Goal: Task Accomplishment & Management: Manage account settings

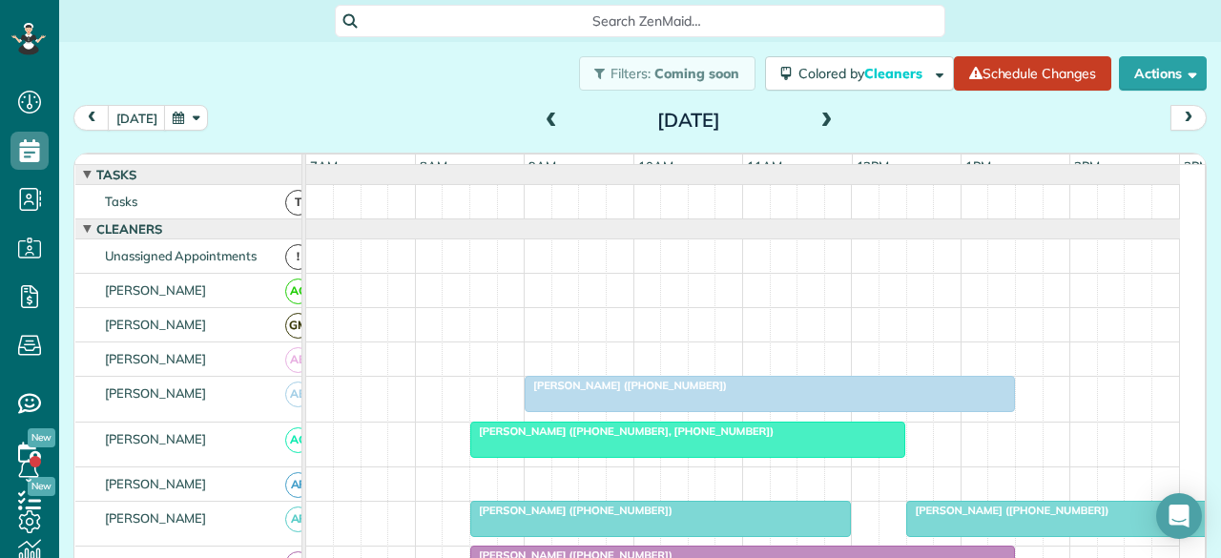
click at [593, 404] on div at bounding box center [770, 394] width 489 height 34
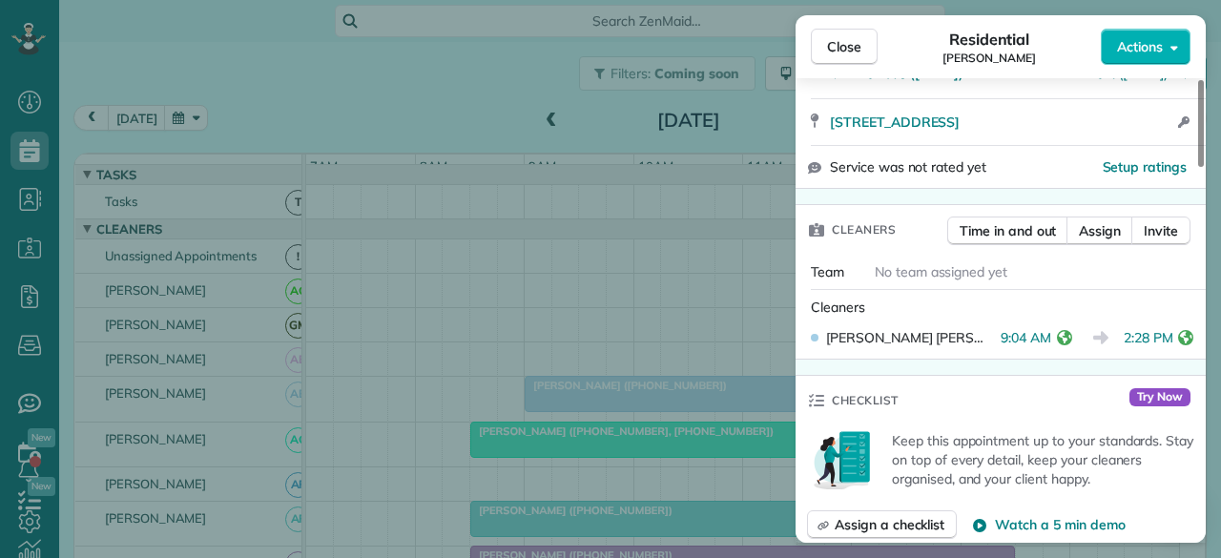
scroll to position [382, 0]
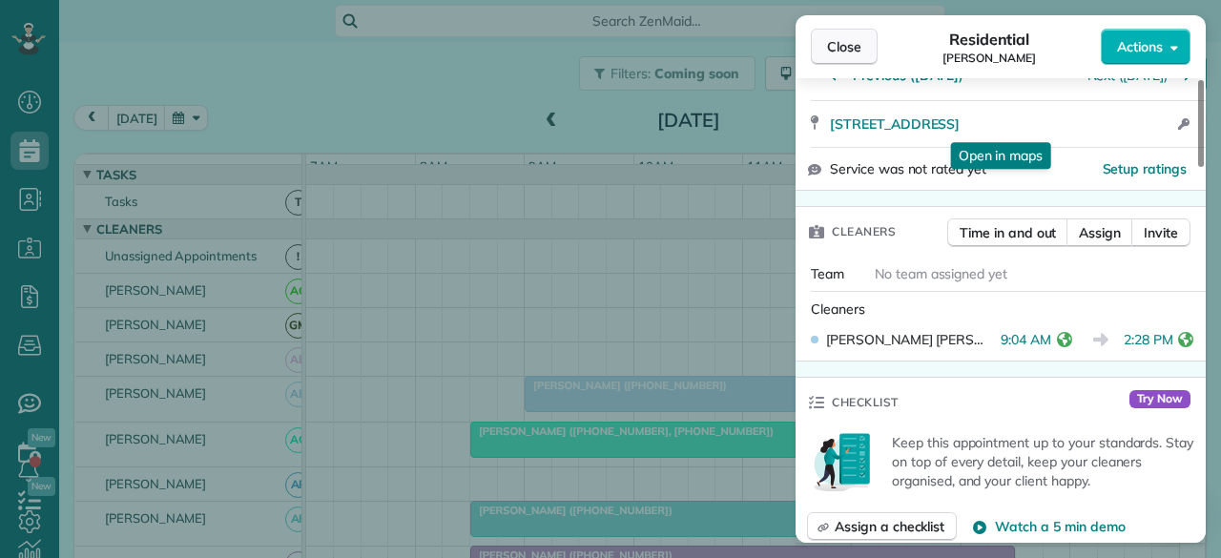
click at [835, 43] on span "Close" at bounding box center [844, 46] width 34 height 19
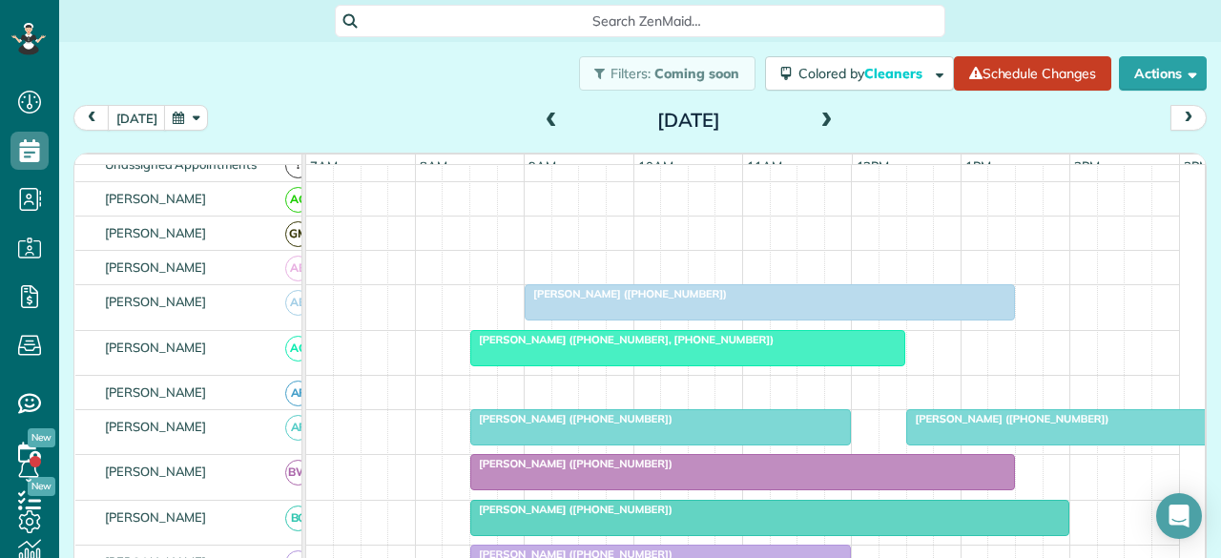
scroll to position [95, 0]
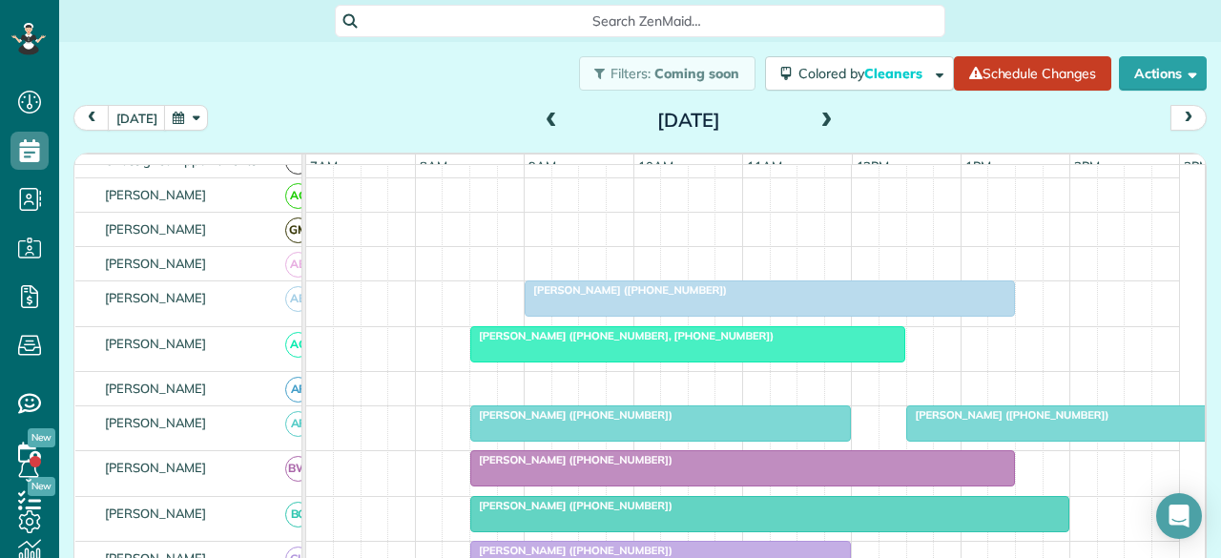
click at [662, 362] on div at bounding box center [688, 344] width 434 height 34
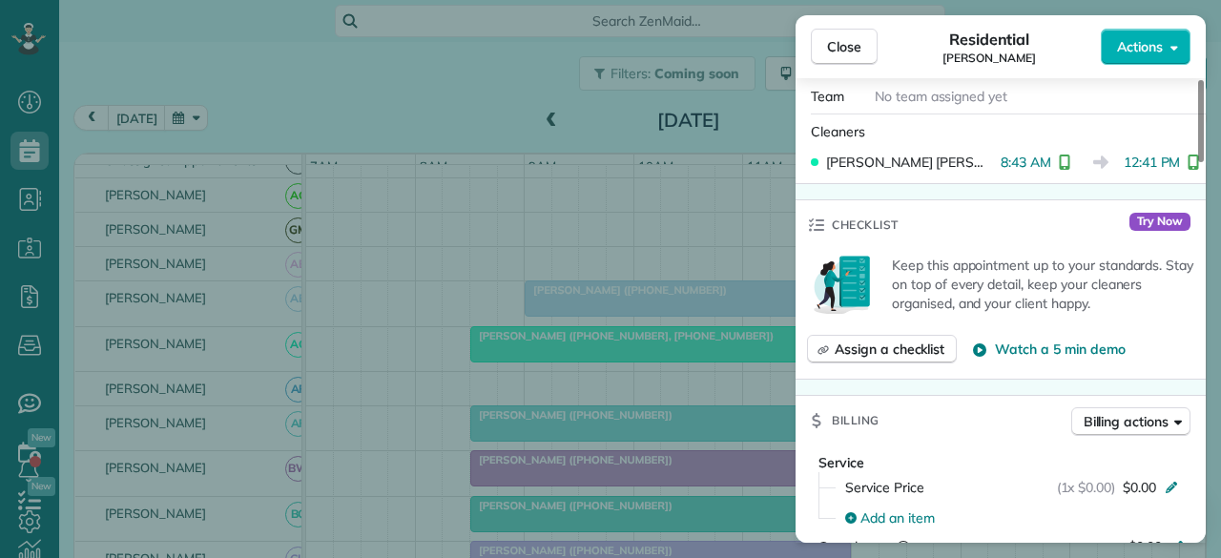
scroll to position [573, 0]
click at [827, 45] on span "Close" at bounding box center [844, 46] width 34 height 19
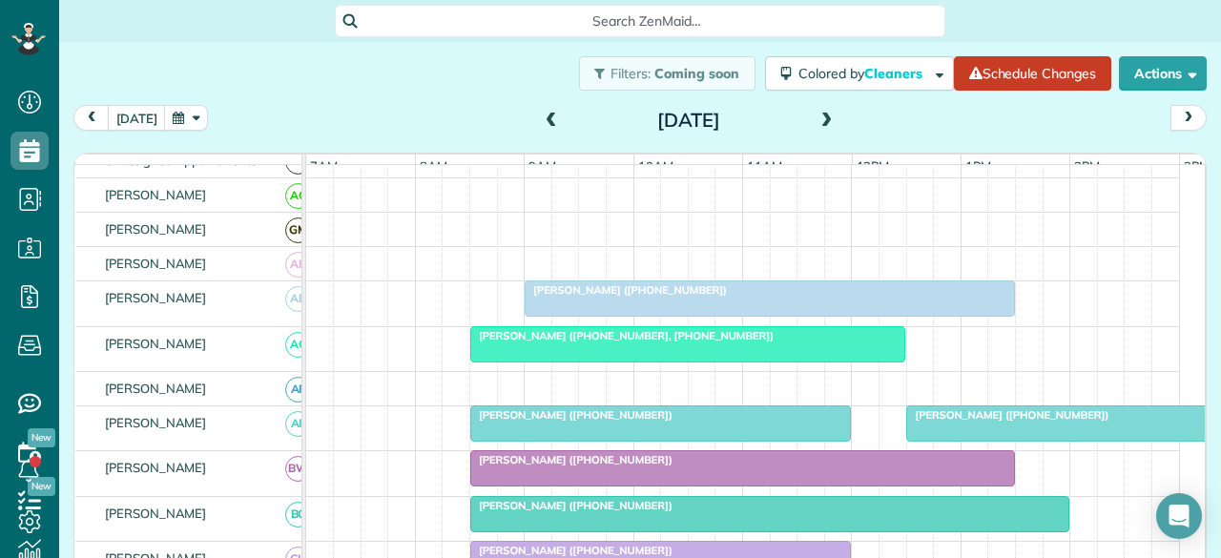
click at [786, 422] on div "[PERSON_NAME] ([PHONE_NUMBER])" at bounding box center [660, 414] width 369 height 13
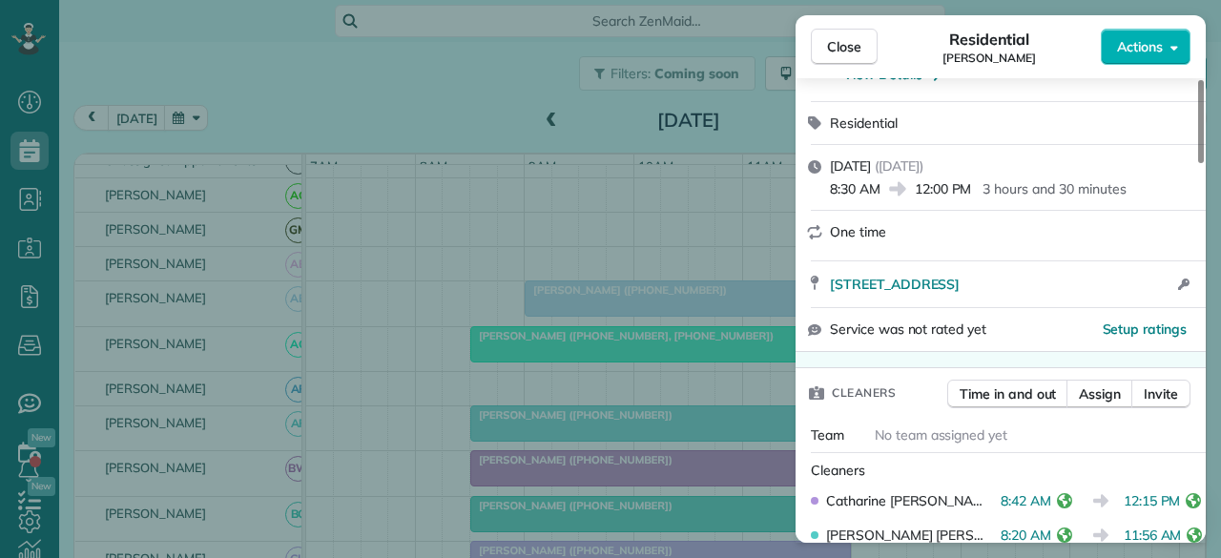
scroll to position [389, 0]
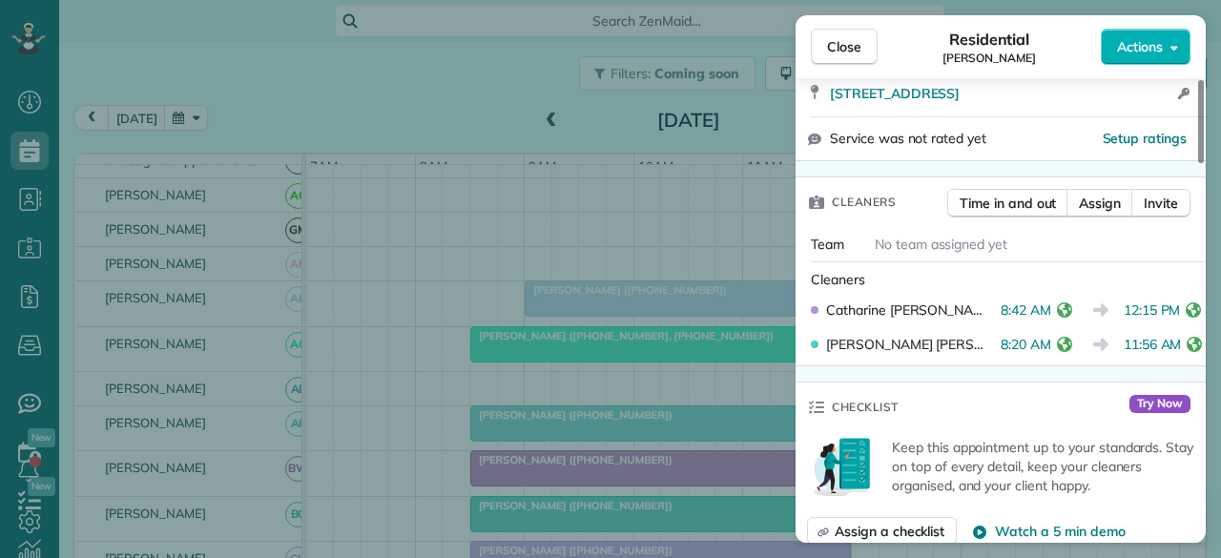
click at [218, 82] on div "Close Residential [PERSON_NAME] Actions Status Active [PERSON_NAME] · Open prof…" at bounding box center [610, 279] width 1221 height 558
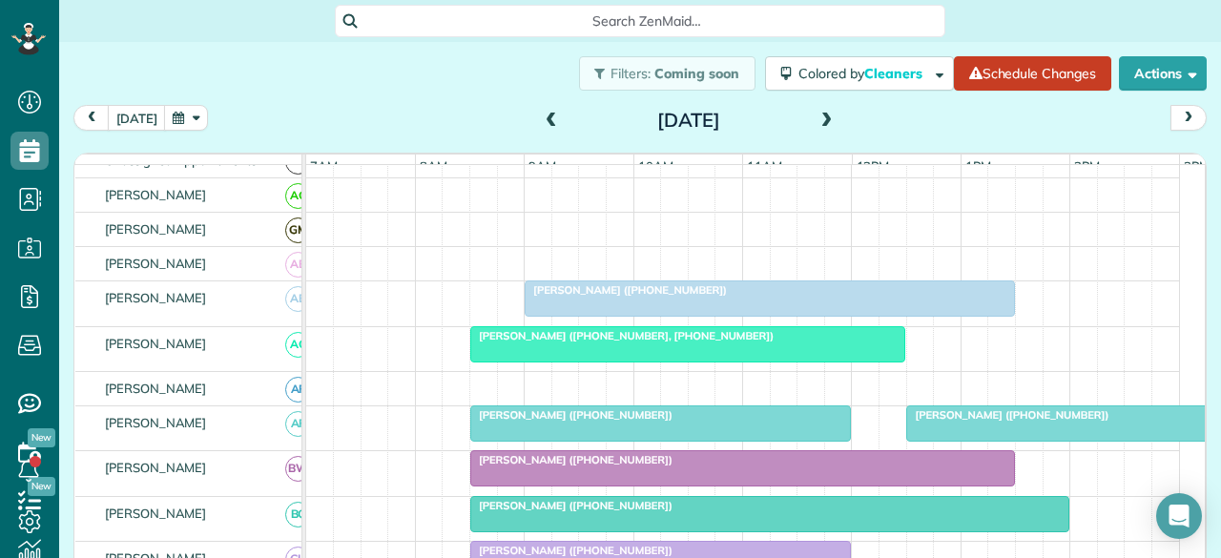
click at [950, 422] on span "[PERSON_NAME] ([PHONE_NUMBER])" at bounding box center [1008, 414] width 204 height 13
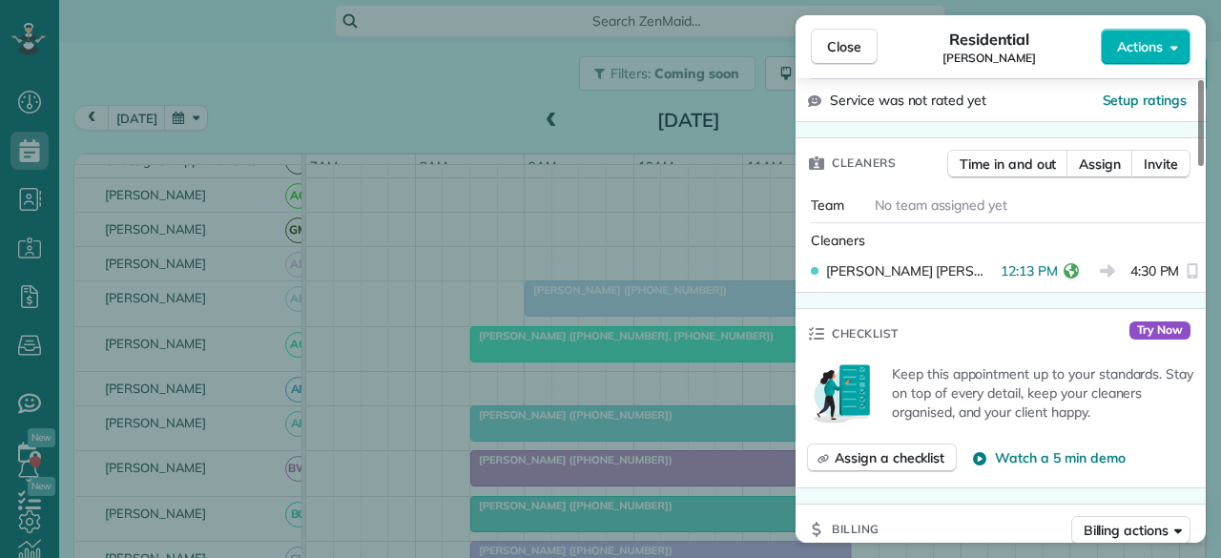
scroll to position [477, 0]
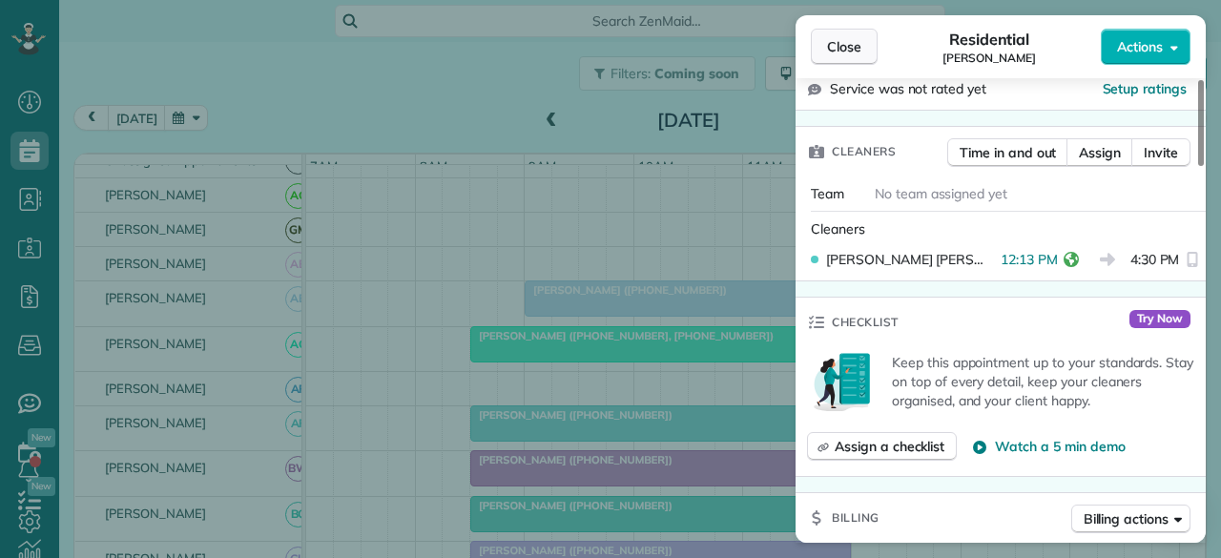
click at [831, 45] on span "Close" at bounding box center [844, 46] width 34 height 19
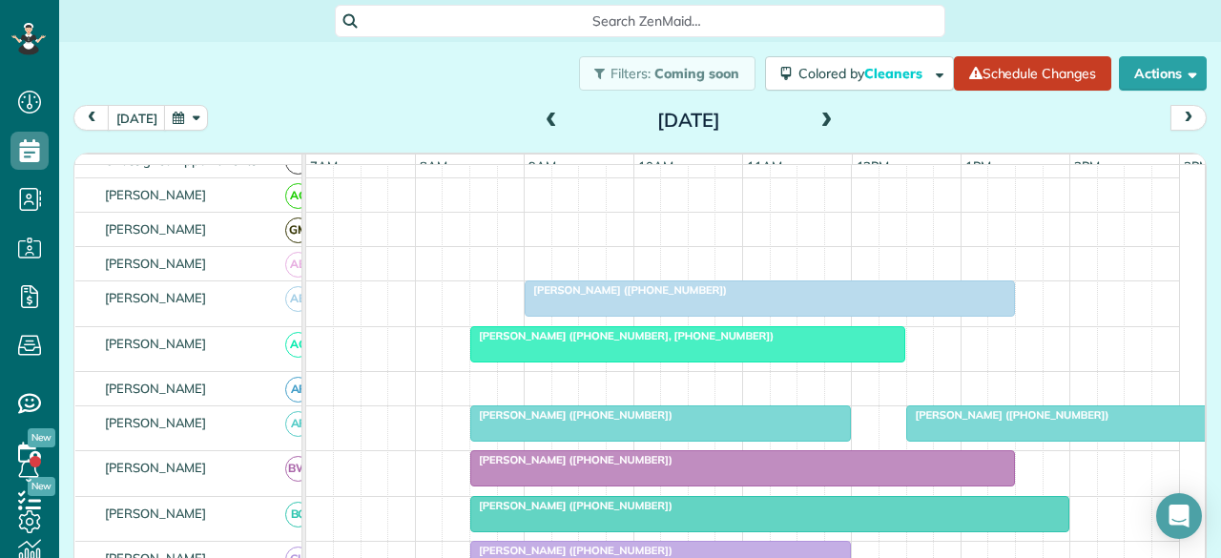
click at [525, 477] on div at bounding box center [742, 468] width 543 height 34
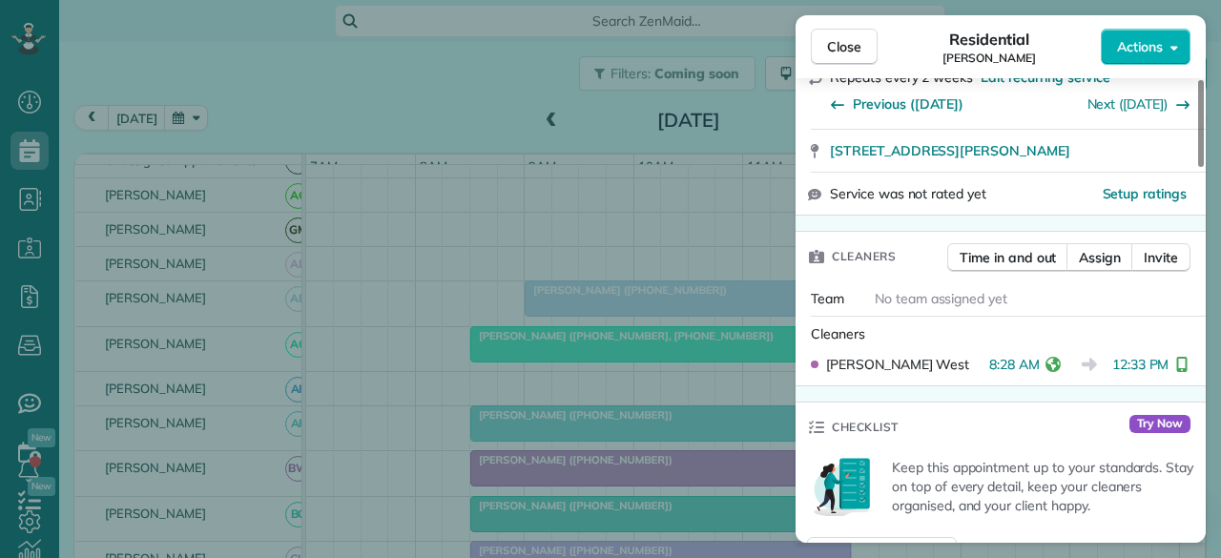
scroll to position [383, 0]
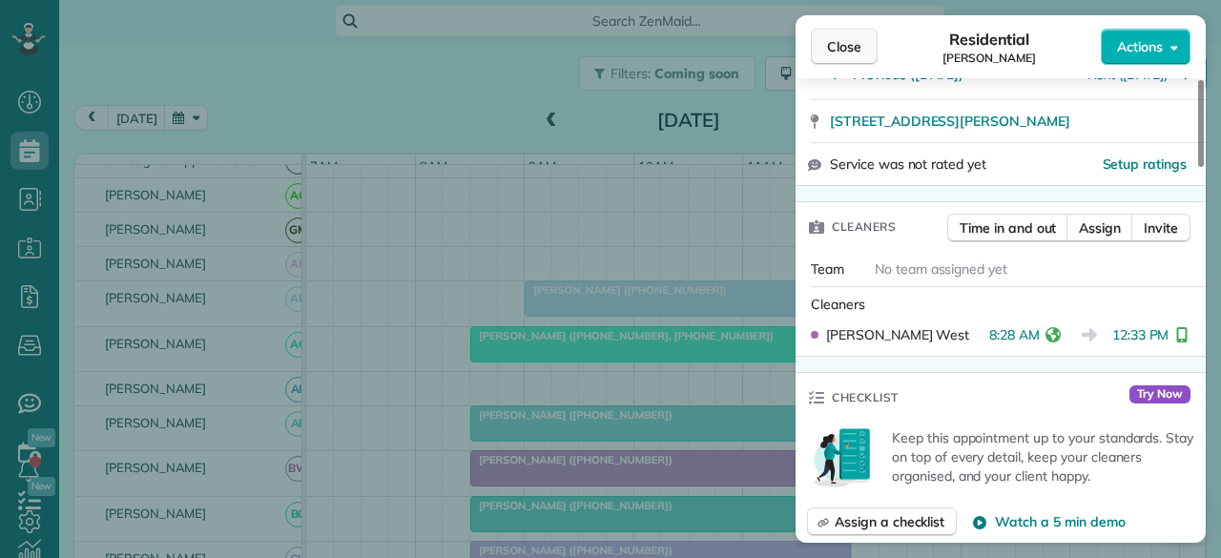
click at [834, 46] on span "Close" at bounding box center [844, 46] width 34 height 19
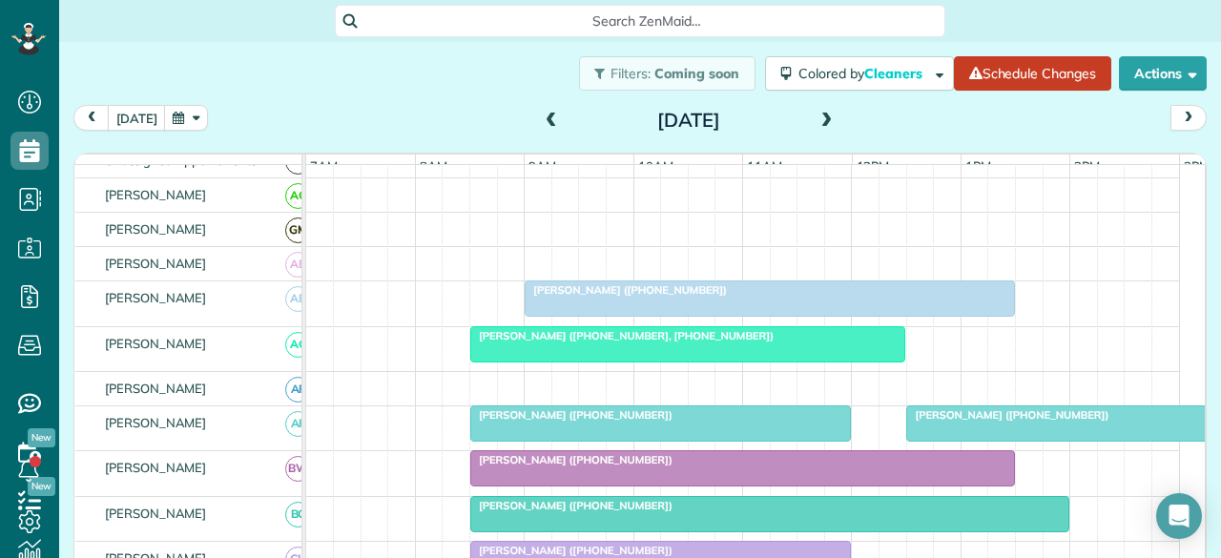
click at [571, 512] on span "[PERSON_NAME] ([PHONE_NUMBER])" at bounding box center [571, 505] width 204 height 13
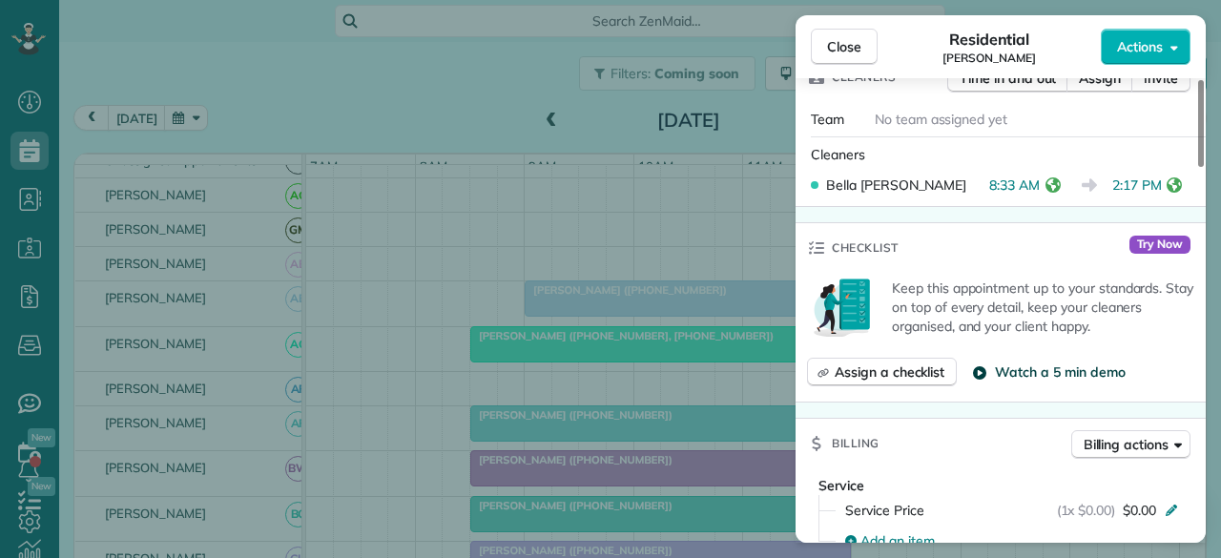
scroll to position [382, 0]
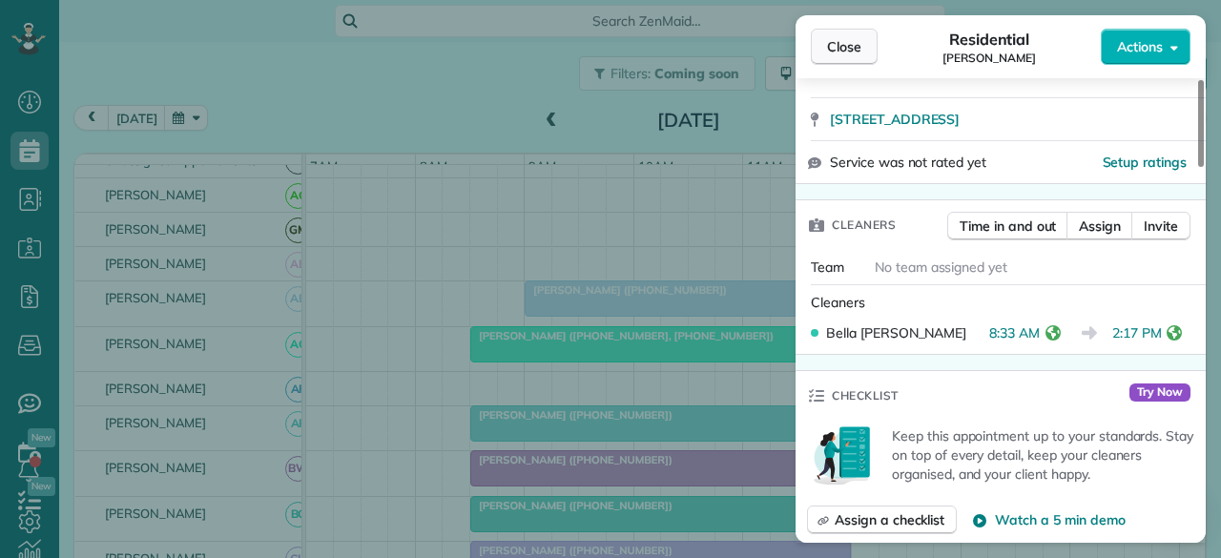
click at [844, 44] on span "Close" at bounding box center [844, 46] width 34 height 19
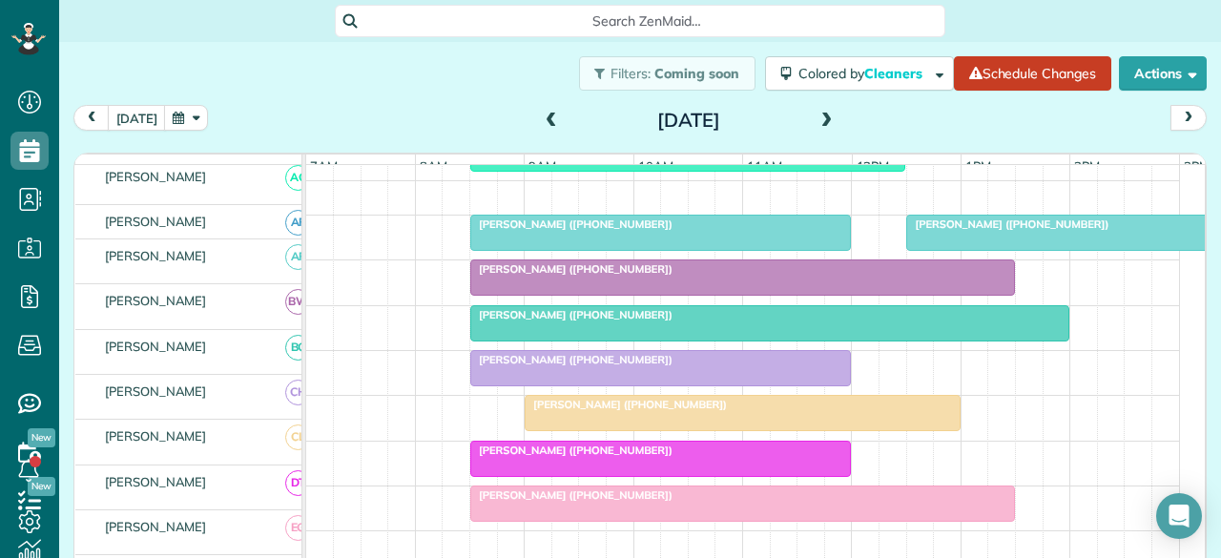
scroll to position [286, 0]
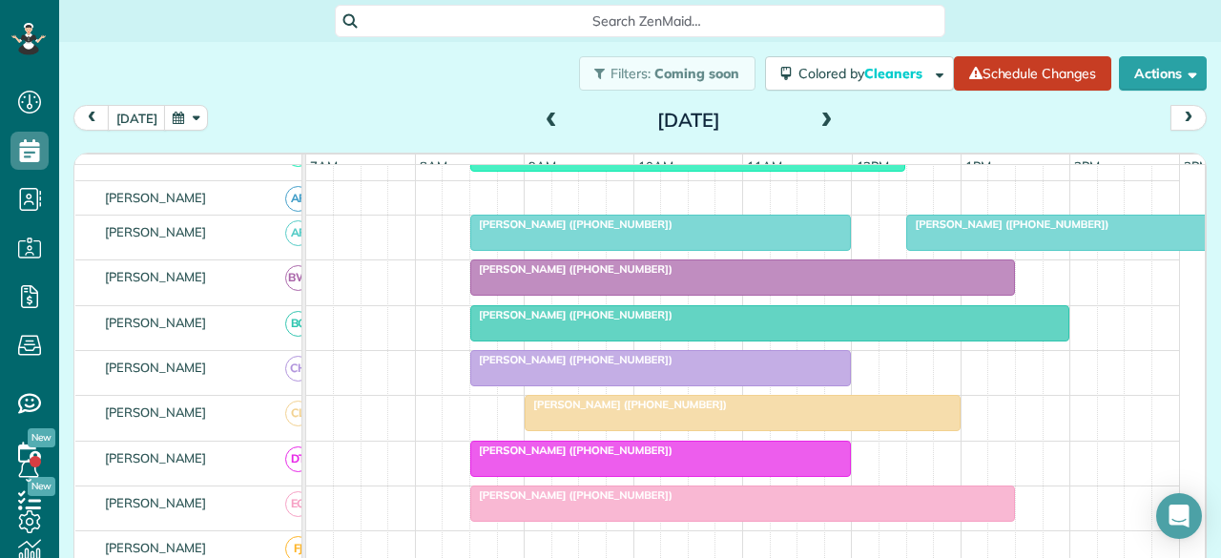
click at [567, 411] on span "[PERSON_NAME] ([PHONE_NUMBER])" at bounding box center [626, 404] width 204 height 13
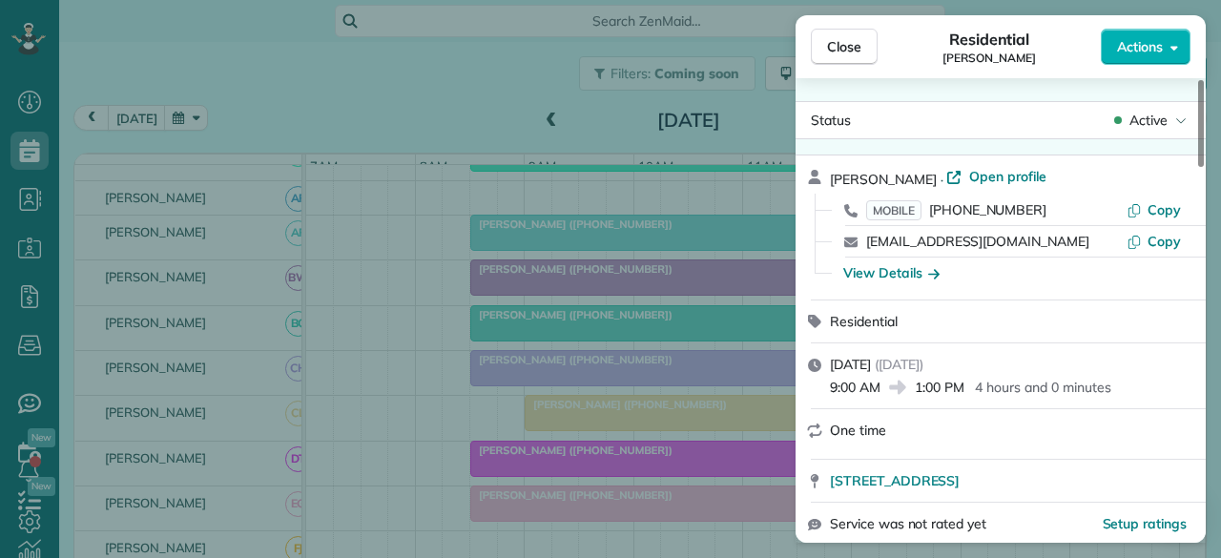
scroll to position [382, 0]
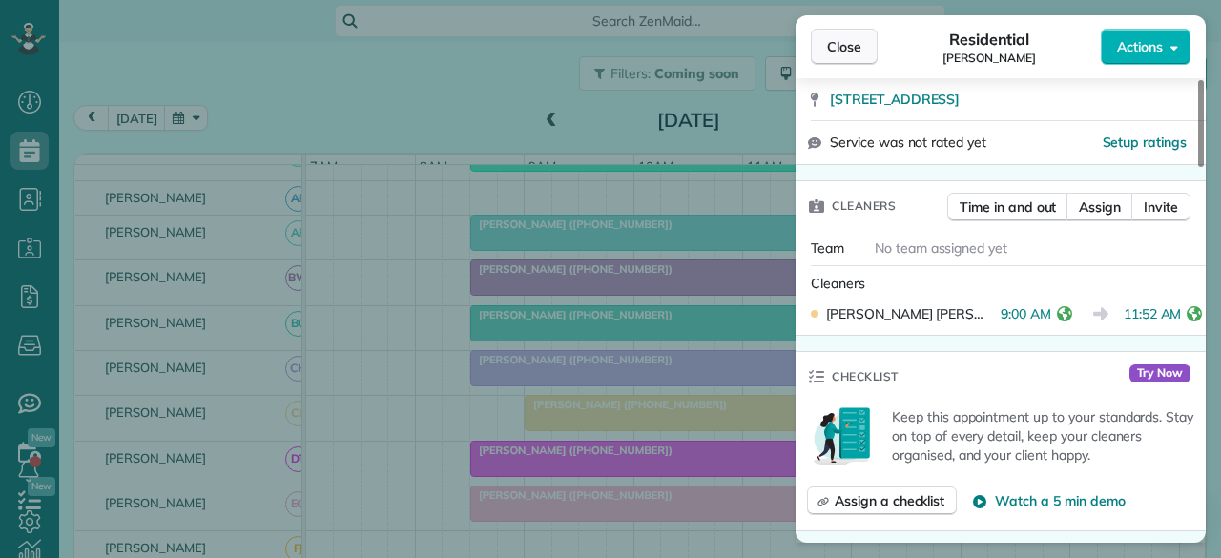
click at [838, 50] on span "Close" at bounding box center [844, 46] width 34 height 19
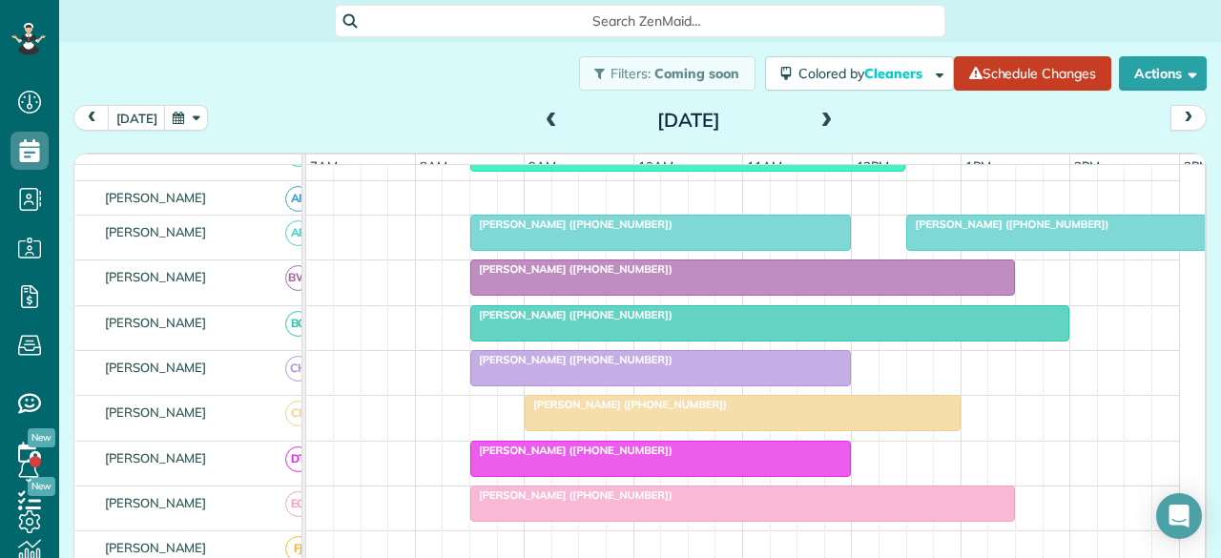
click at [534, 474] on div at bounding box center [660, 459] width 379 height 34
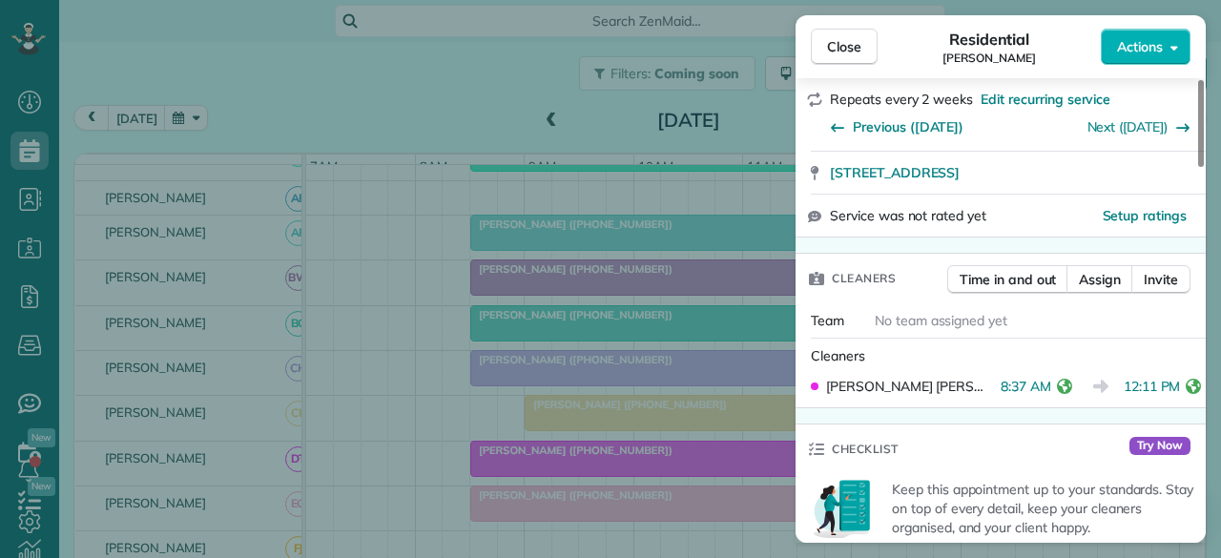
scroll to position [382, 0]
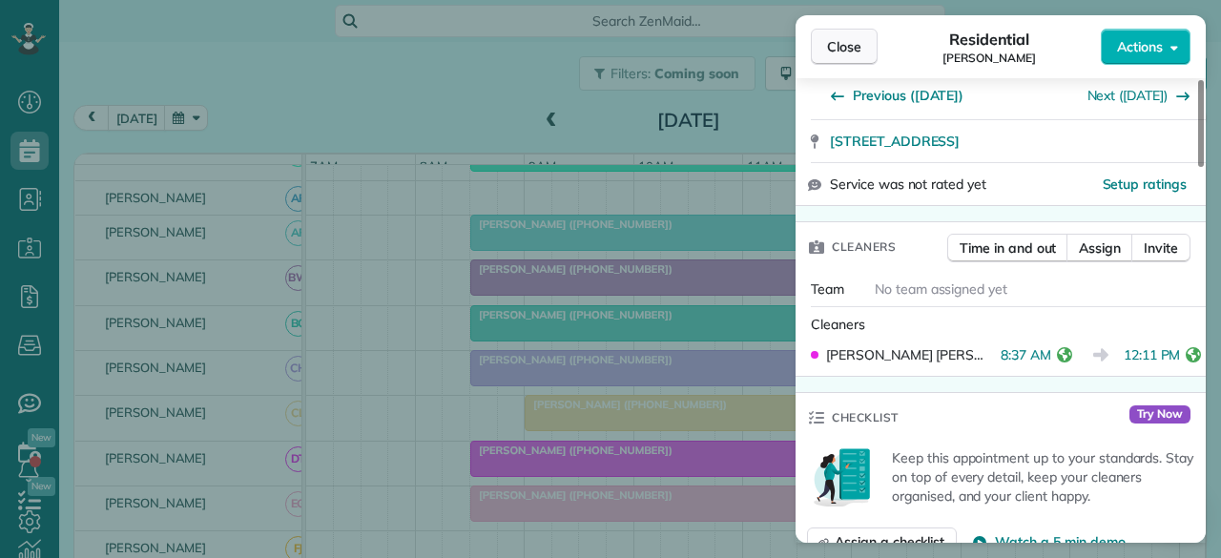
click at [815, 40] on button "Close" at bounding box center [844, 47] width 67 height 36
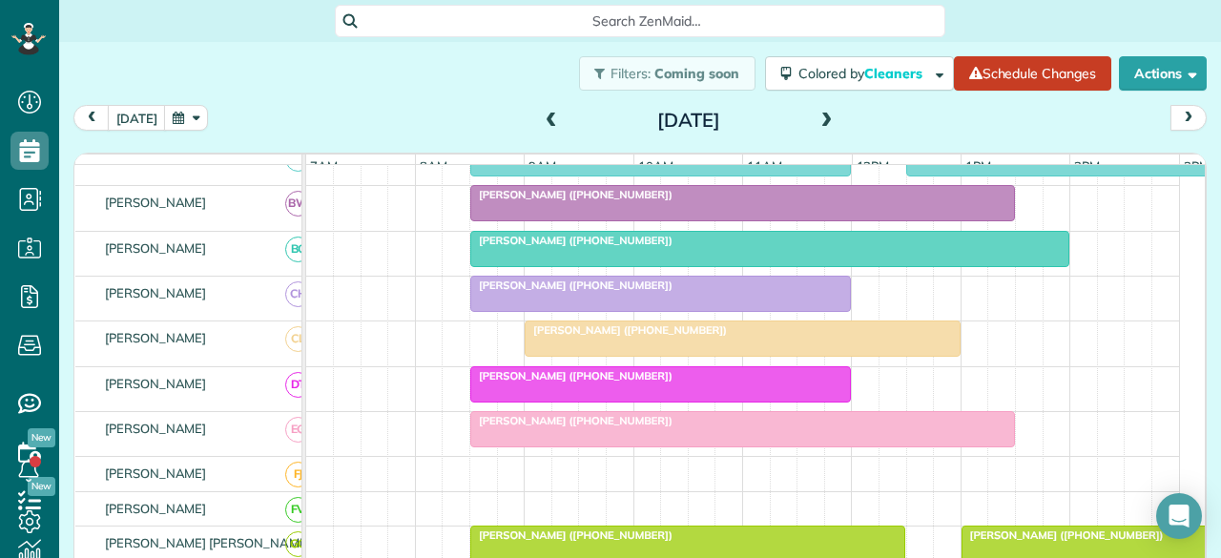
scroll to position [382, 0]
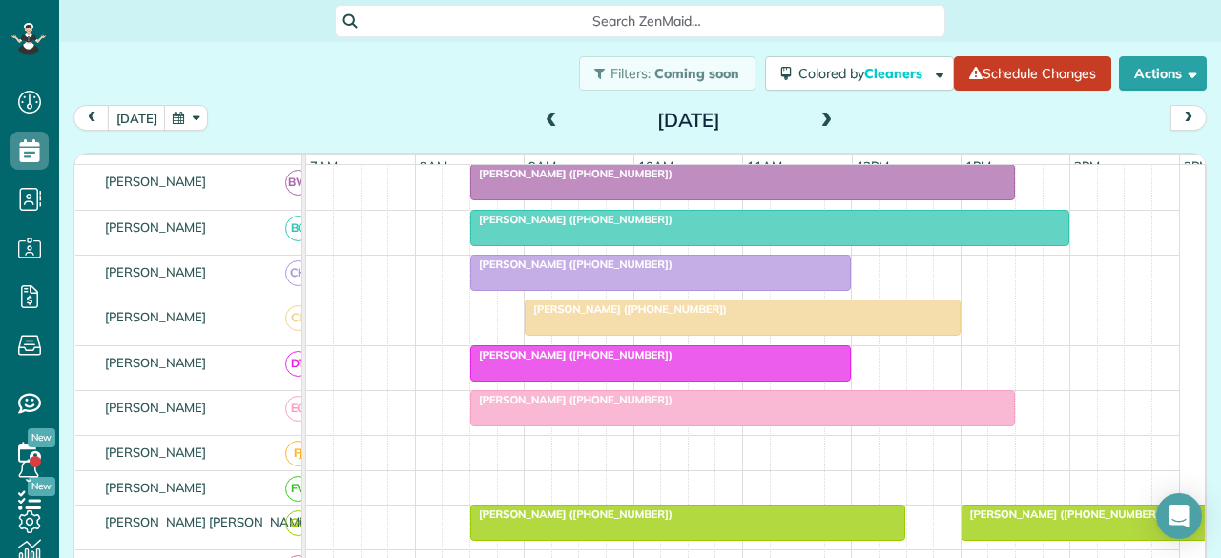
click at [555, 418] on div at bounding box center [742, 408] width 543 height 34
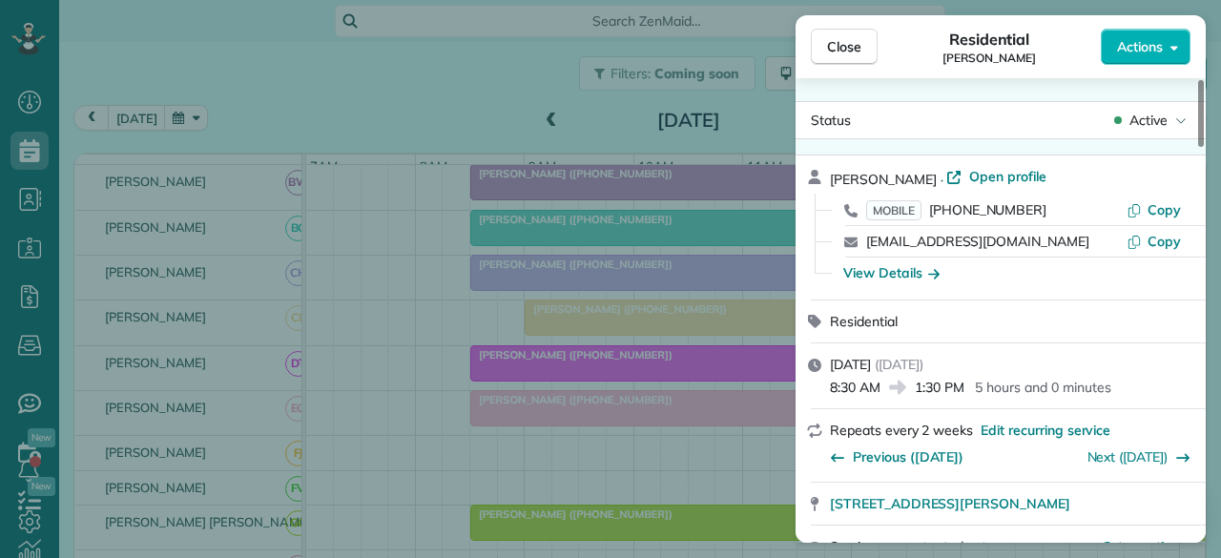
scroll to position [382, 0]
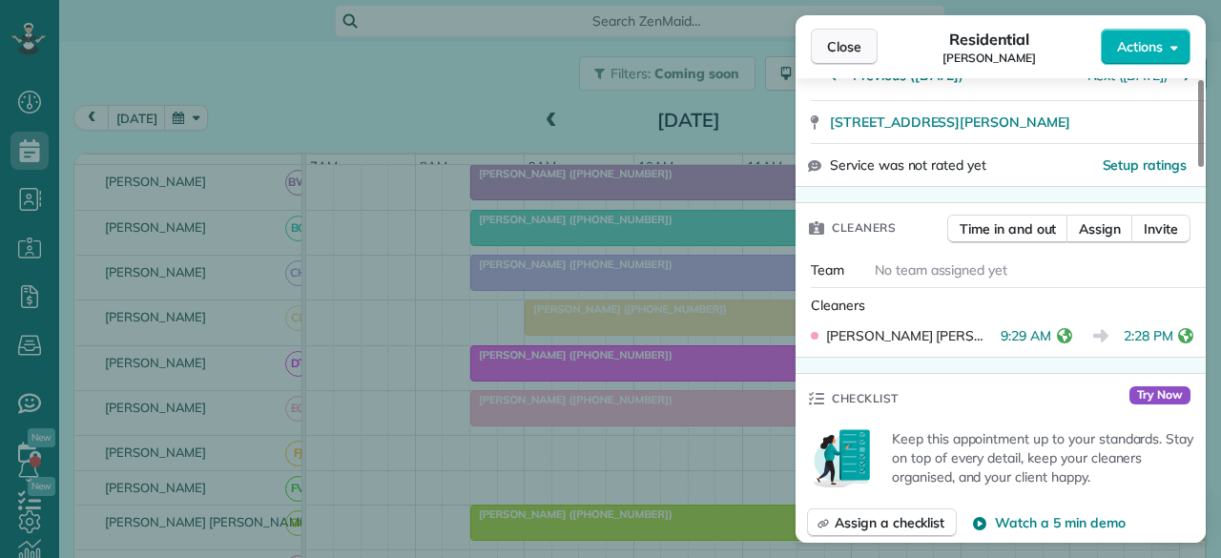
click at [840, 48] on span "Close" at bounding box center [844, 46] width 34 height 19
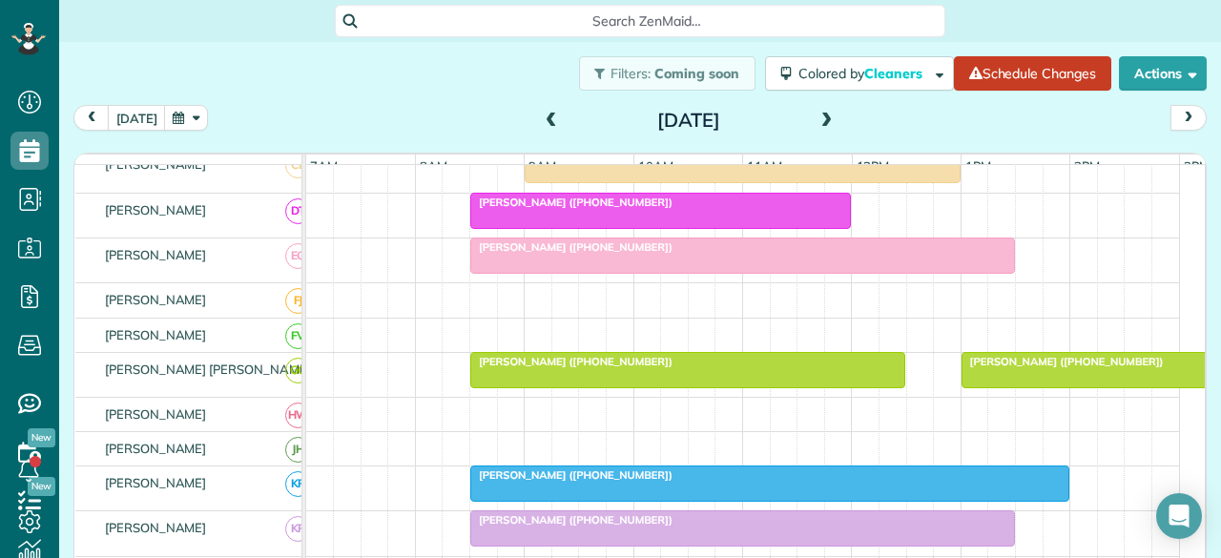
scroll to position [573, 0]
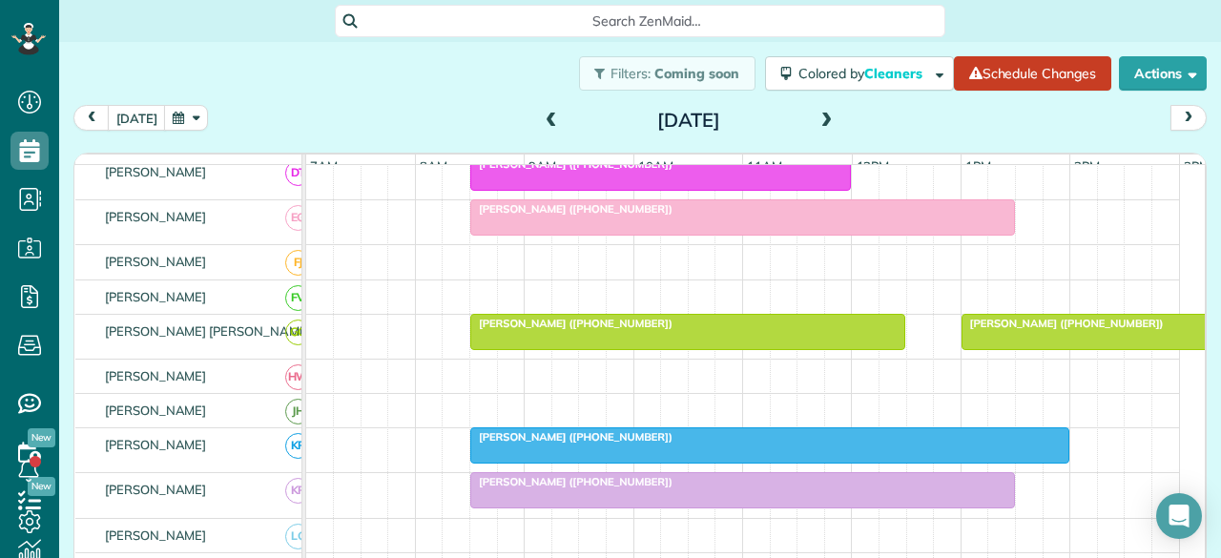
click at [652, 330] on div "[PERSON_NAME] ([PHONE_NUMBER])" at bounding box center [688, 323] width 425 height 13
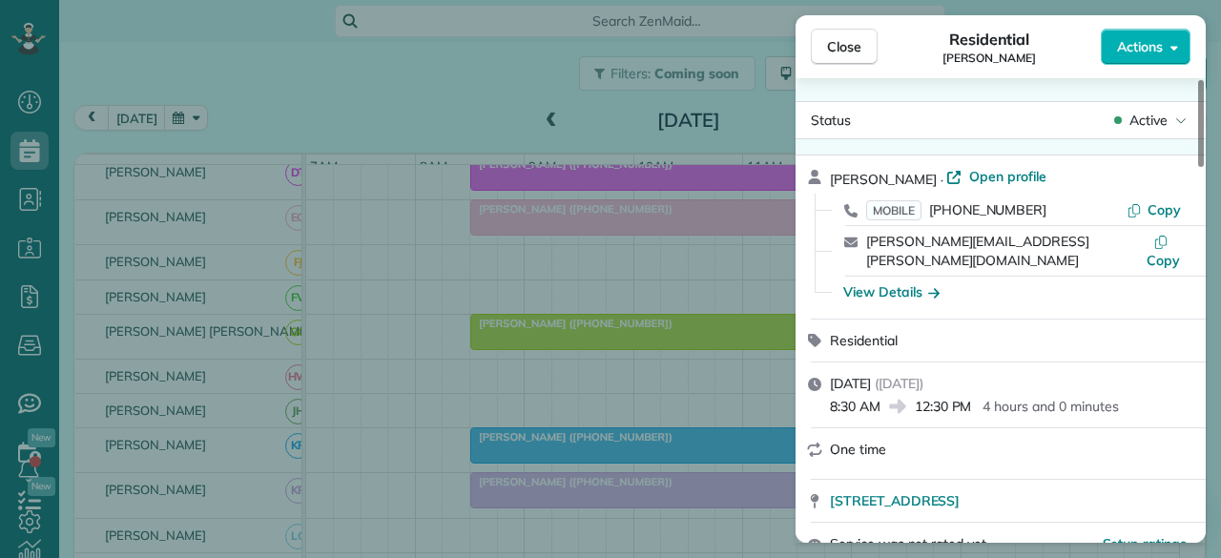
scroll to position [382, 0]
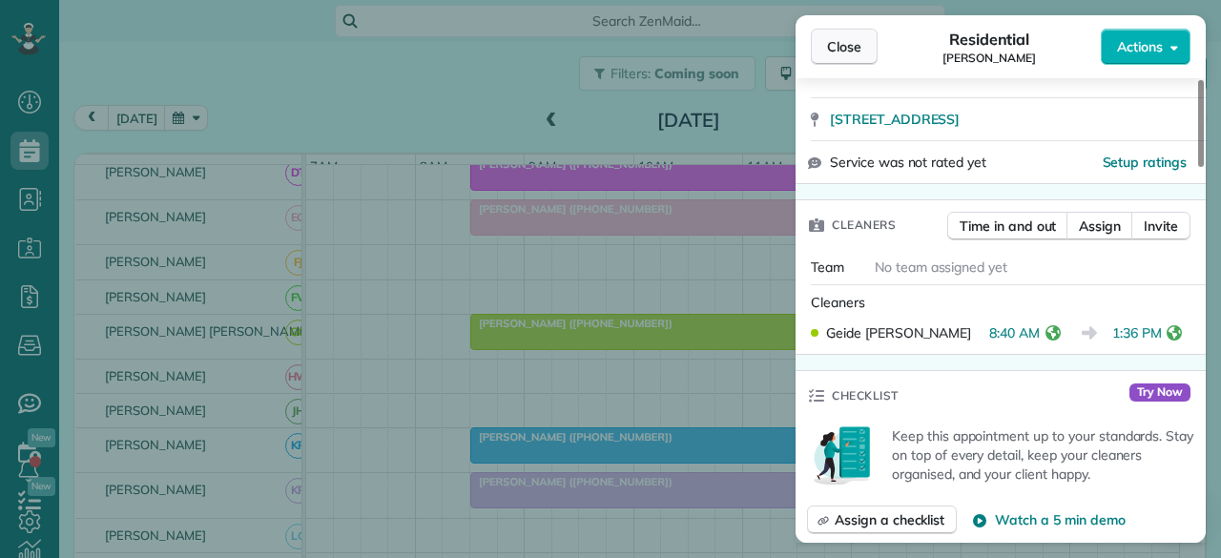
click at [837, 35] on button "Close" at bounding box center [844, 47] width 67 height 36
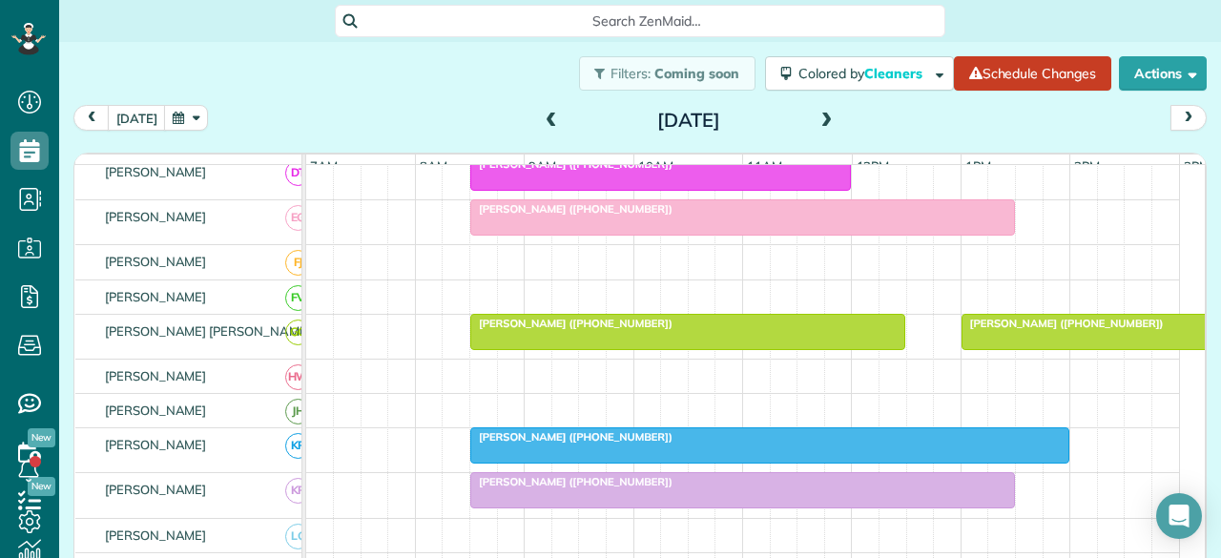
click at [1002, 327] on span "[PERSON_NAME] ([PHONE_NUMBER])" at bounding box center [1063, 323] width 204 height 13
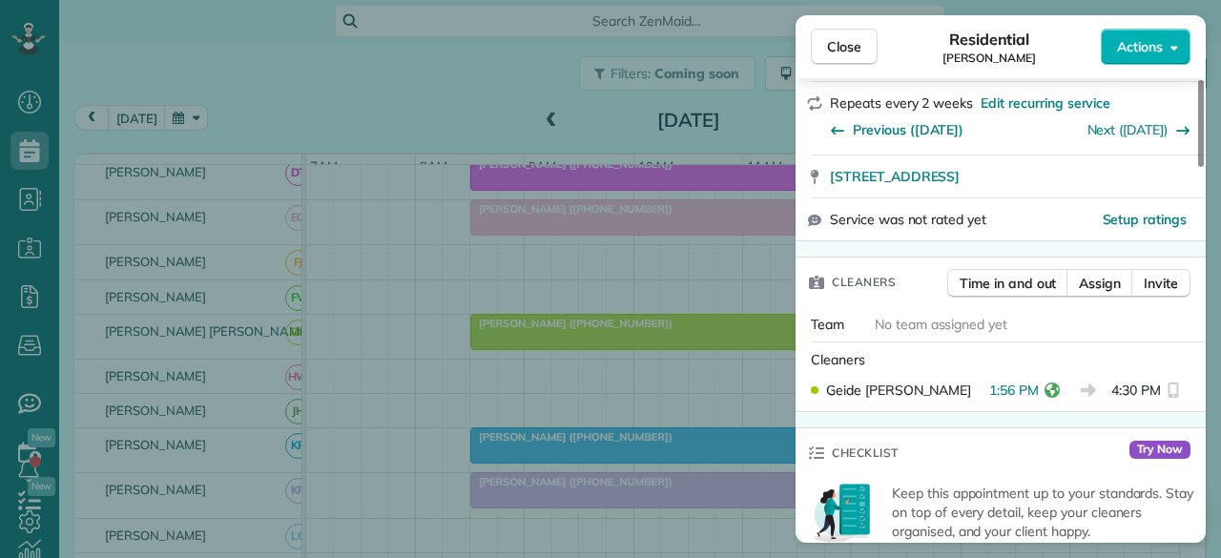
scroll to position [382, 0]
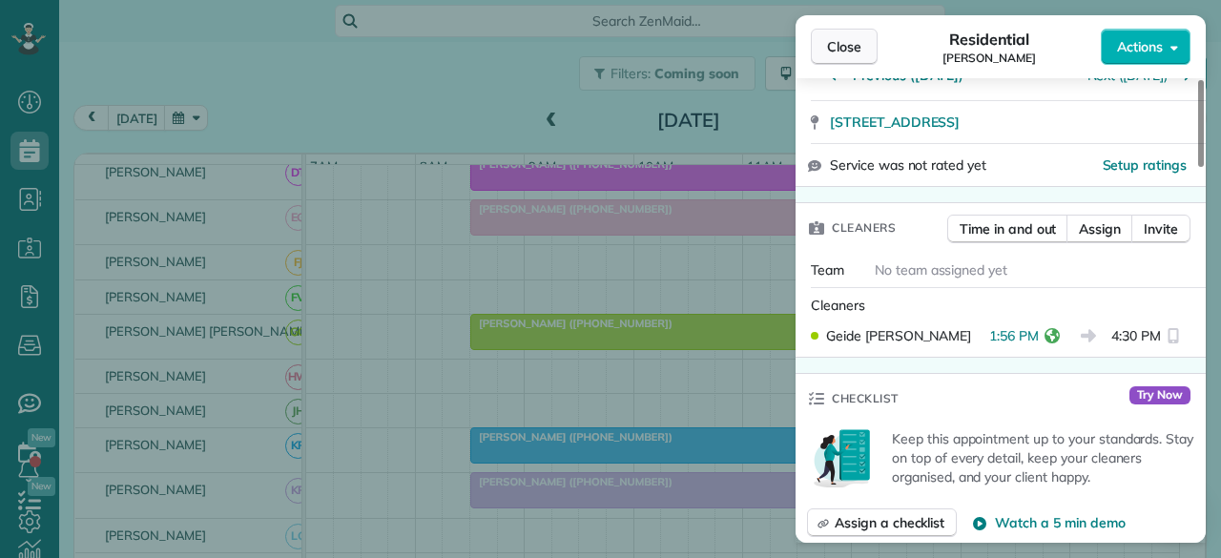
click at [842, 45] on span "Close" at bounding box center [844, 46] width 34 height 19
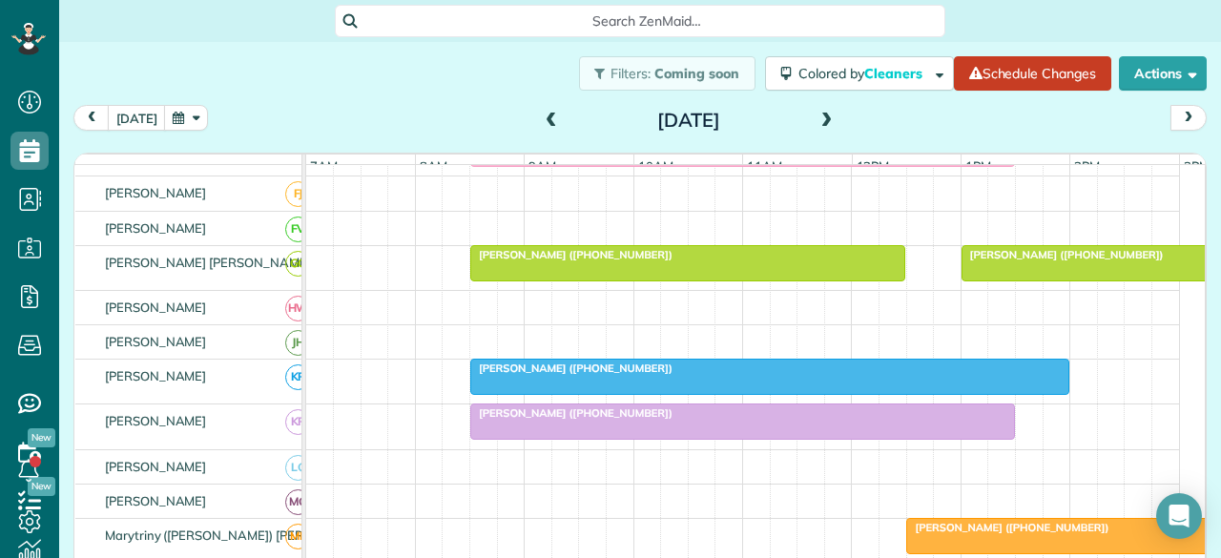
scroll to position [668, 0]
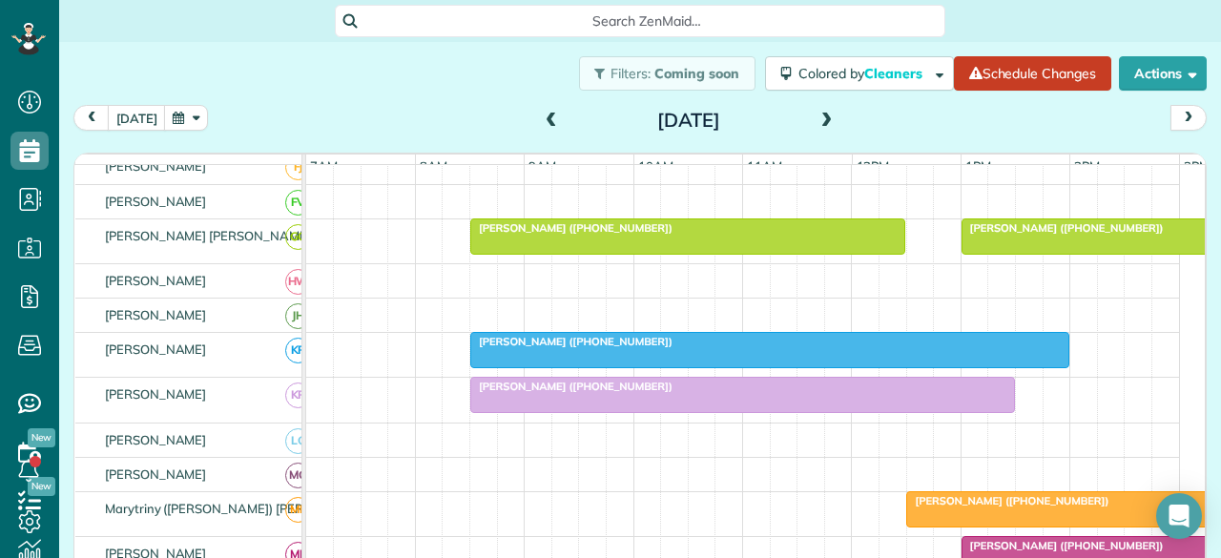
click at [642, 341] on div "[PERSON_NAME] ([PHONE_NUMBER])" at bounding box center [770, 341] width 588 height 13
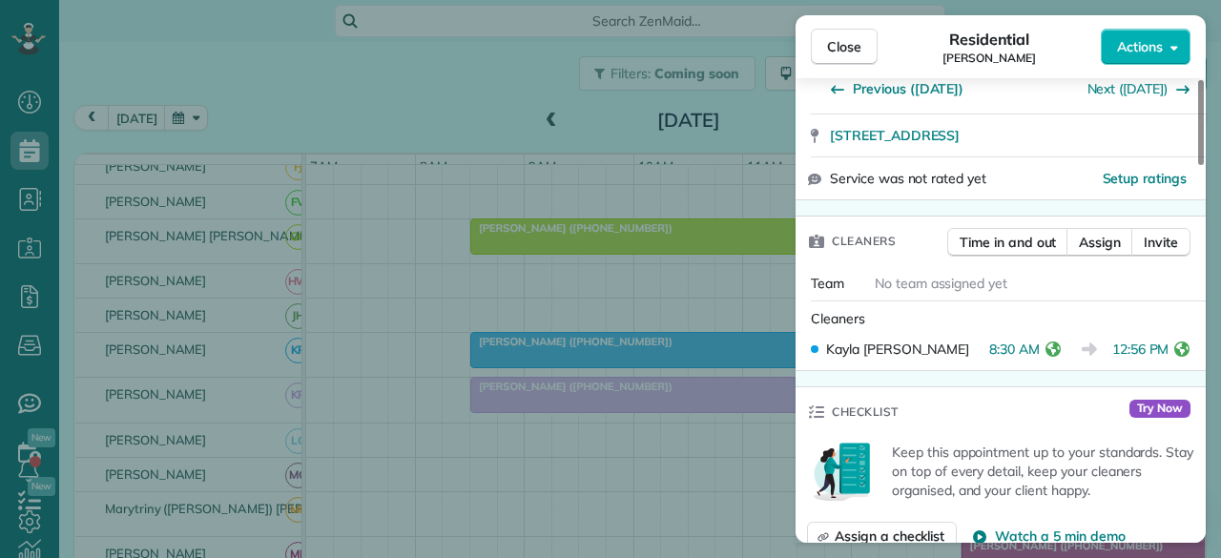
scroll to position [382, 0]
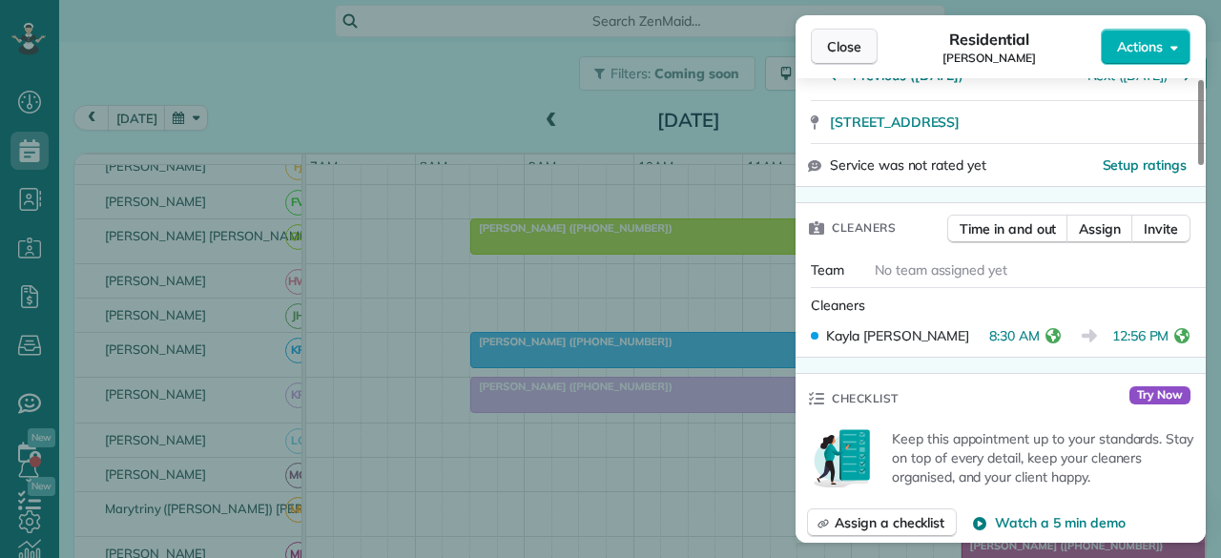
click at [840, 39] on span "Close" at bounding box center [844, 46] width 34 height 19
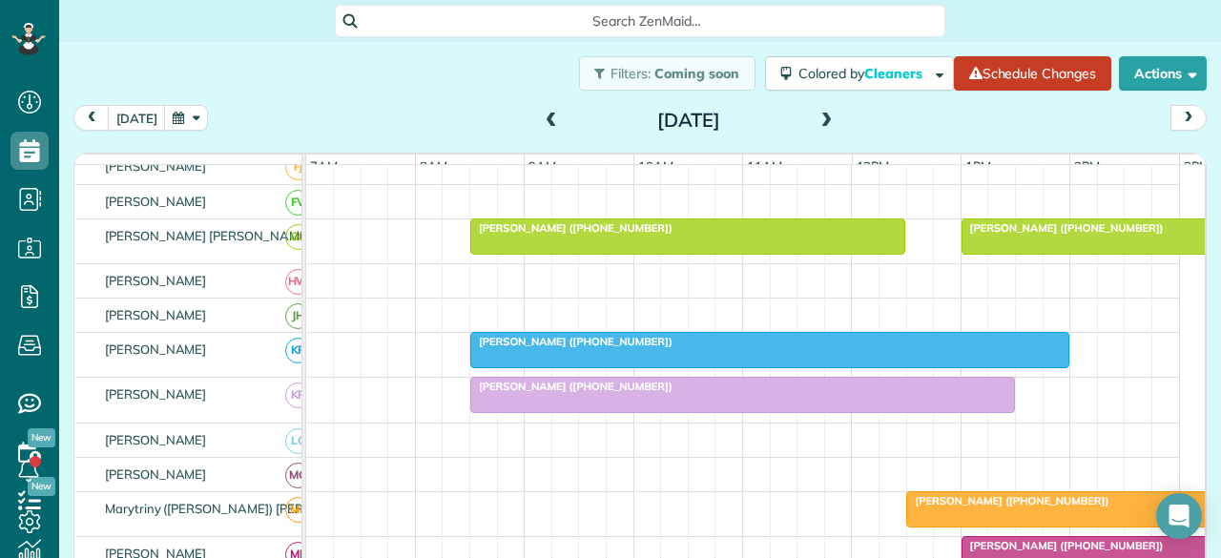
click at [543, 406] on div at bounding box center [742, 395] width 543 height 34
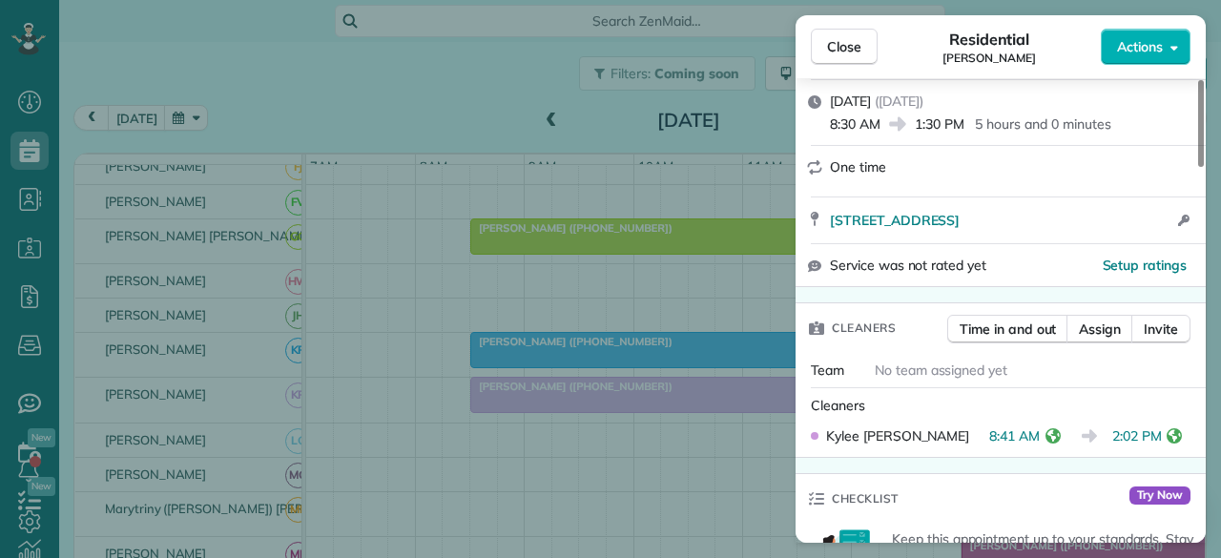
scroll to position [382, 0]
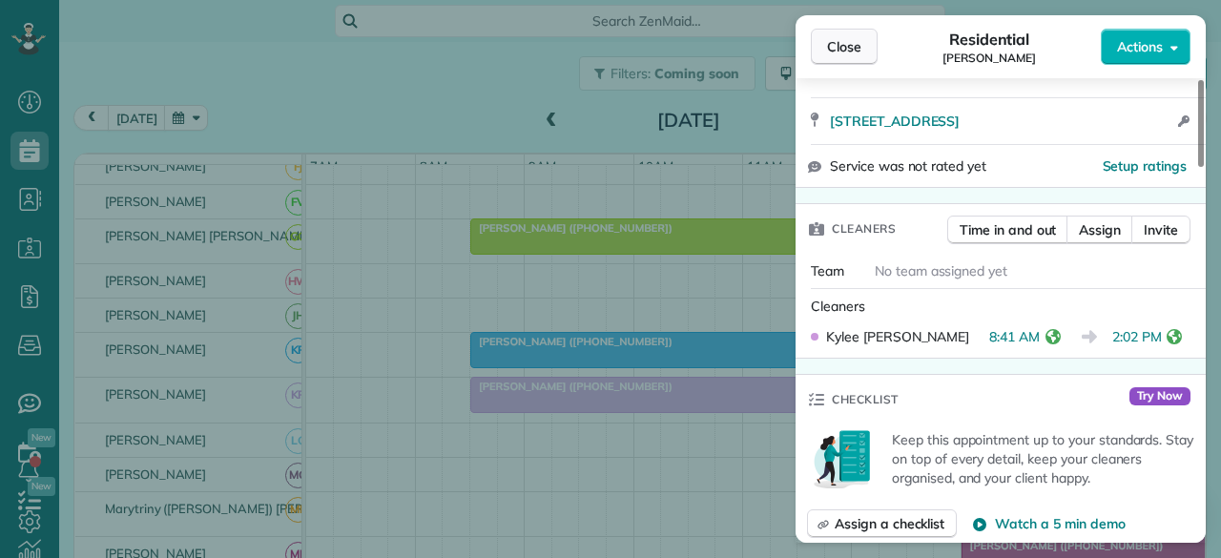
click at [849, 45] on span "Close" at bounding box center [844, 46] width 34 height 19
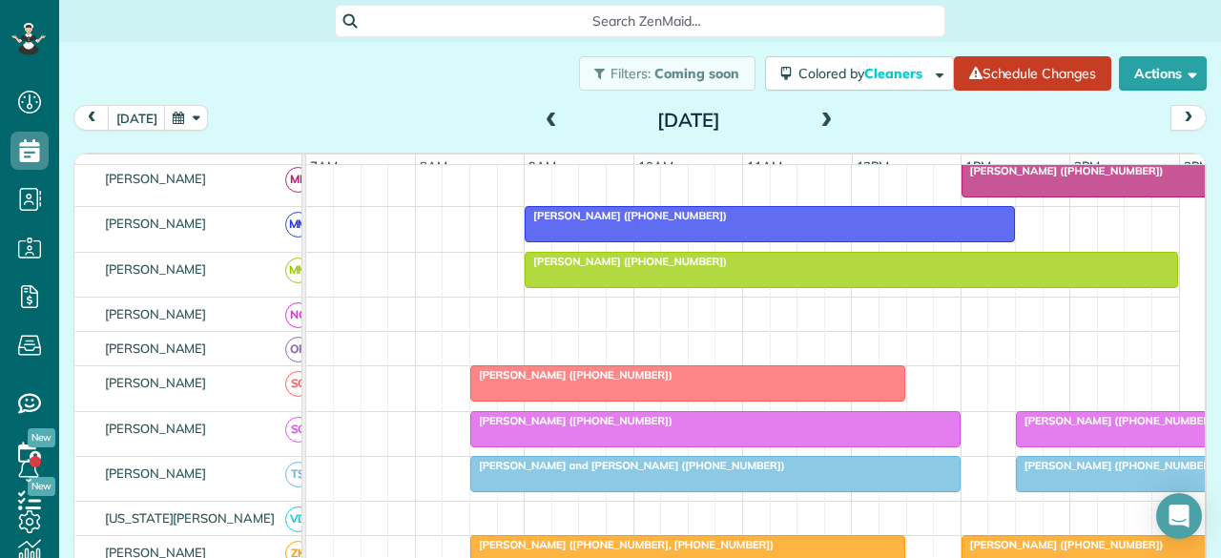
scroll to position [1145, 0]
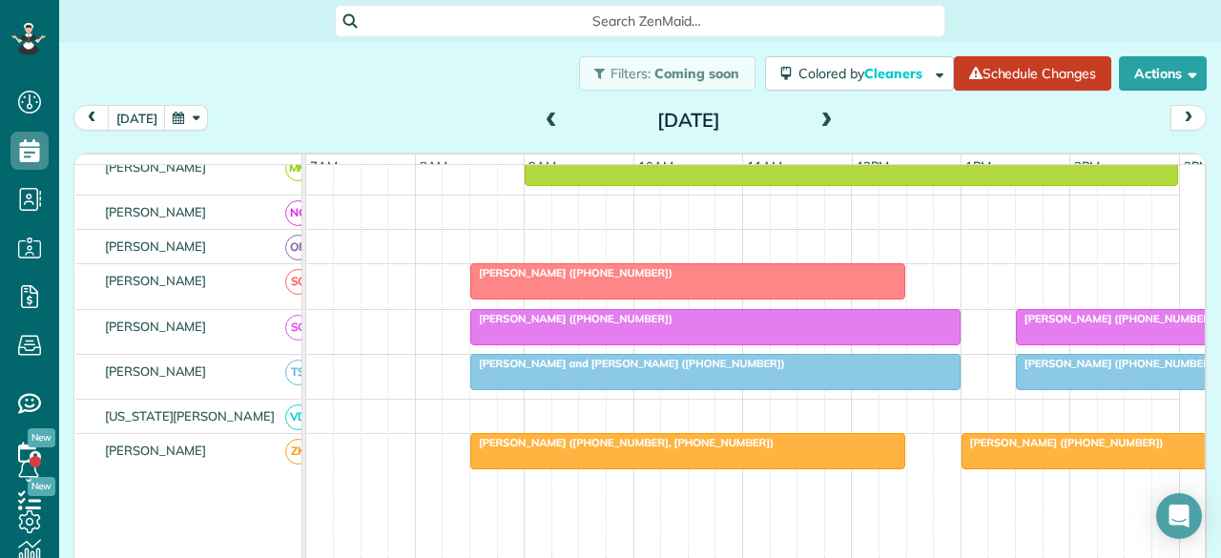
click at [586, 283] on div at bounding box center [688, 281] width 434 height 34
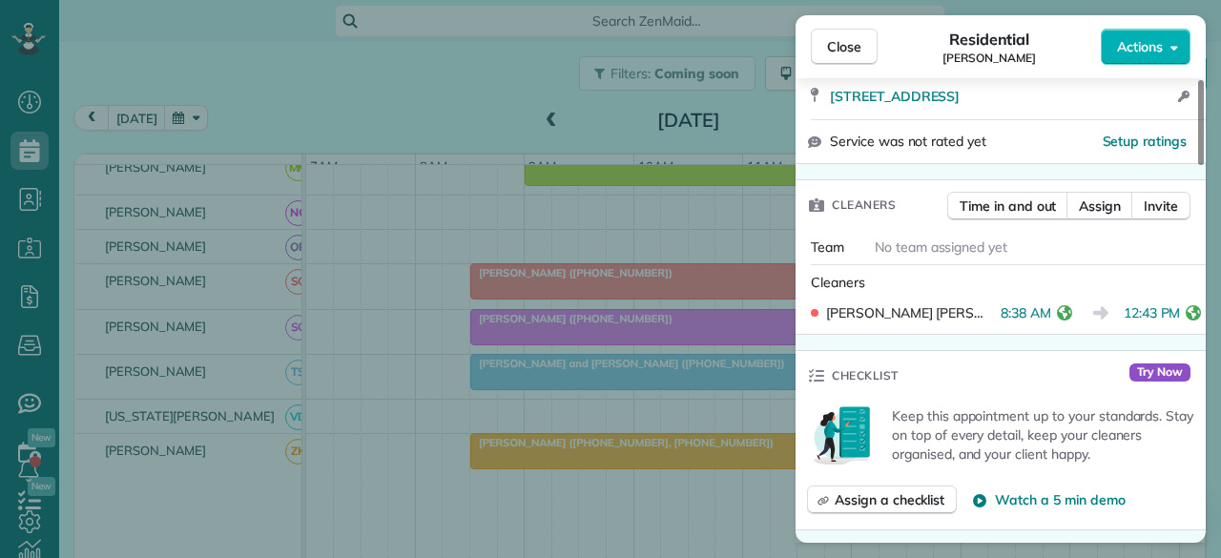
scroll to position [573, 0]
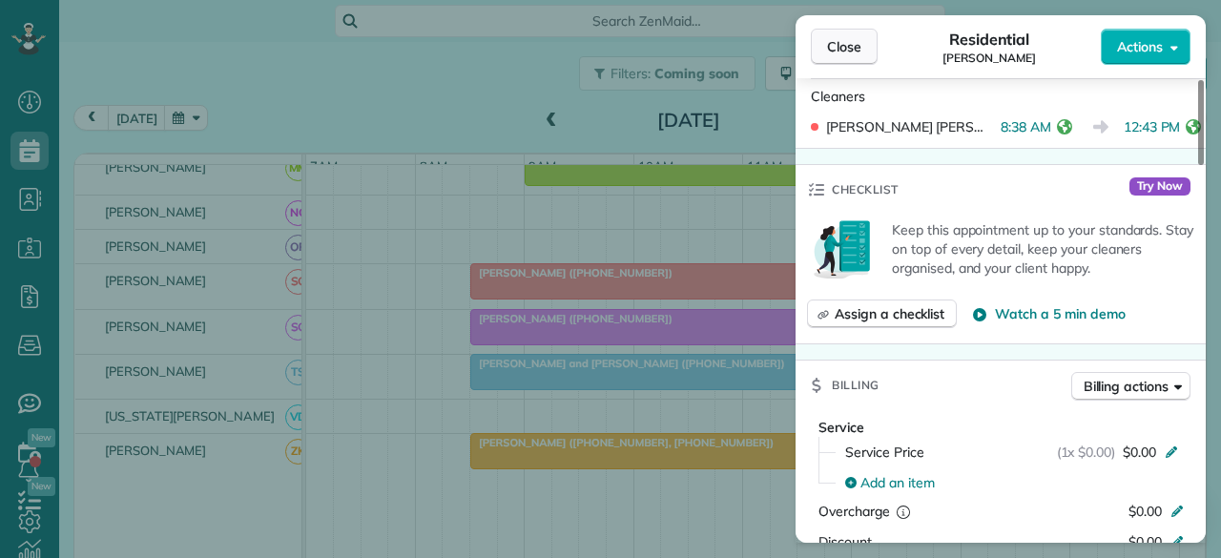
click at [836, 45] on span "Close" at bounding box center [844, 46] width 34 height 19
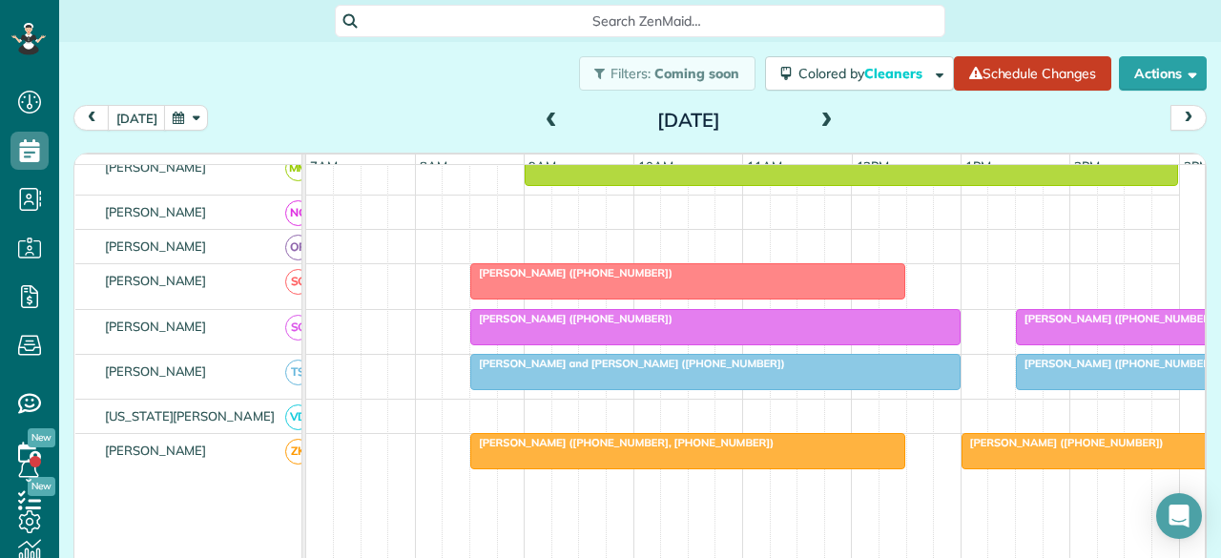
click at [534, 322] on span "[PERSON_NAME] ([PHONE_NUMBER])" at bounding box center [571, 318] width 204 height 13
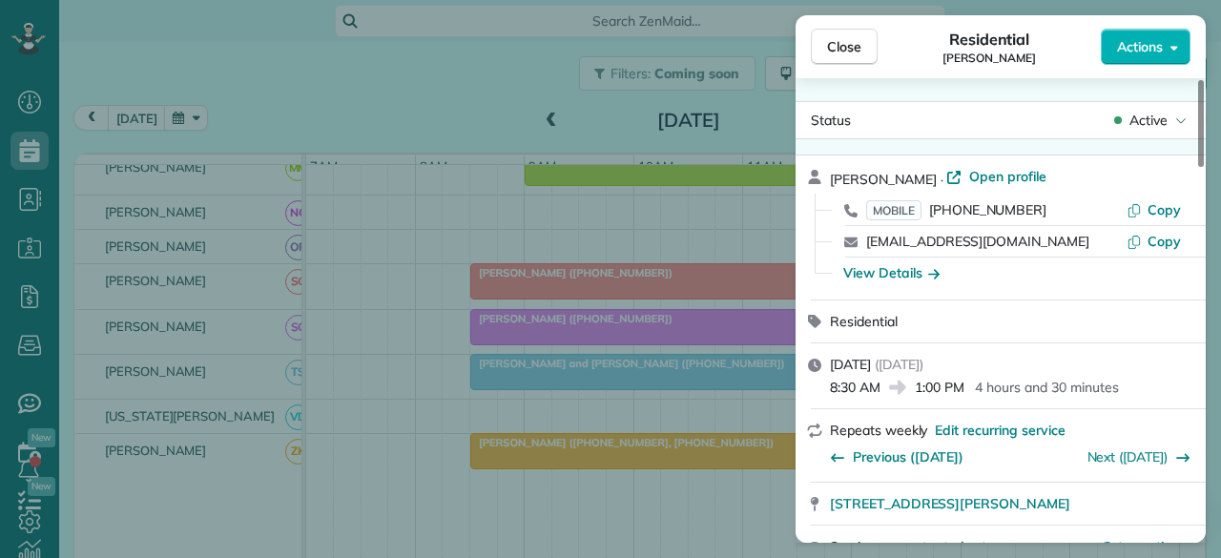
scroll to position [382, 0]
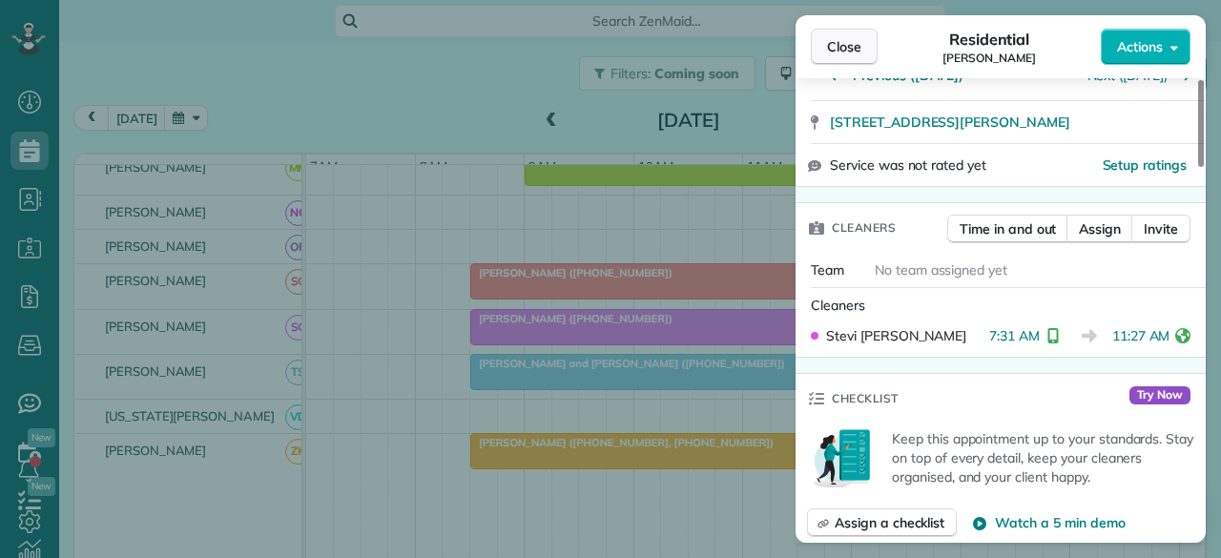
click at [827, 43] on span "Close" at bounding box center [844, 46] width 34 height 19
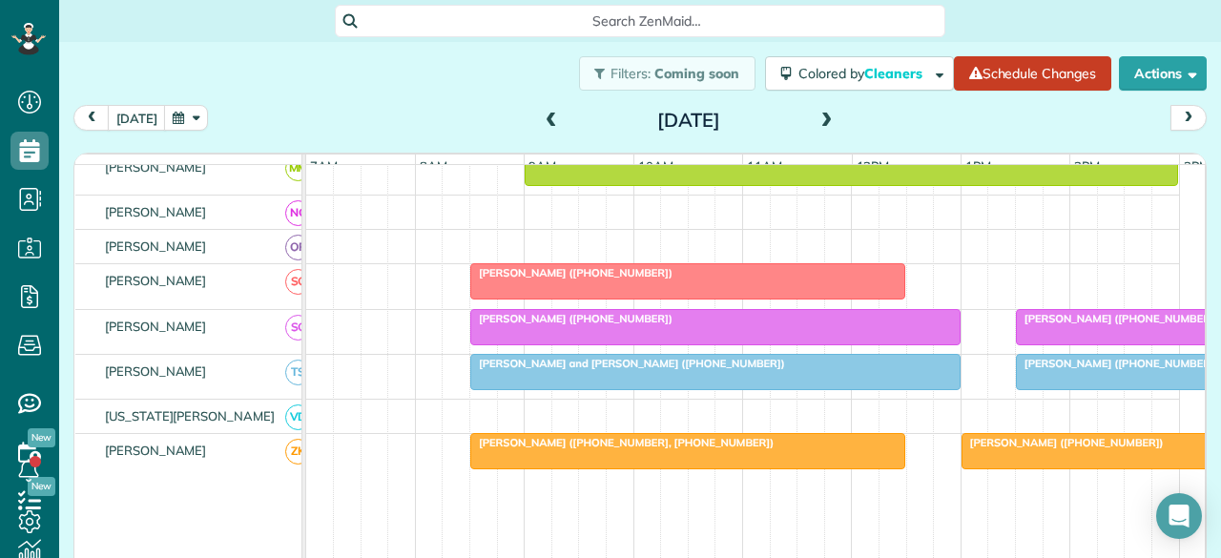
click at [1033, 323] on span "[PERSON_NAME] ([PHONE_NUMBER])" at bounding box center [1117, 318] width 204 height 13
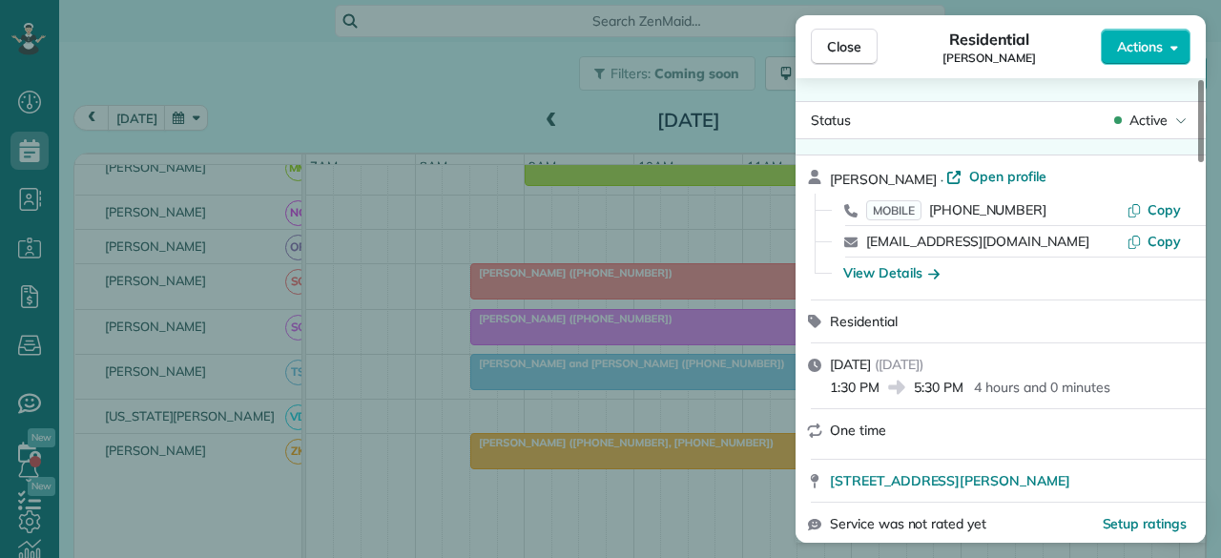
scroll to position [382, 0]
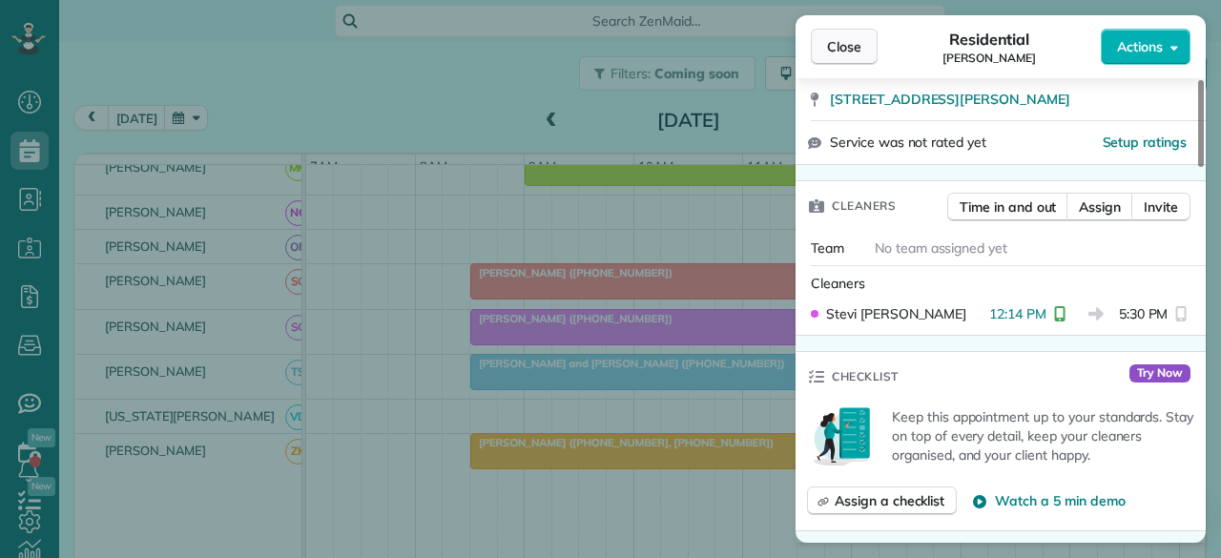
click at [828, 42] on span "Close" at bounding box center [844, 46] width 34 height 19
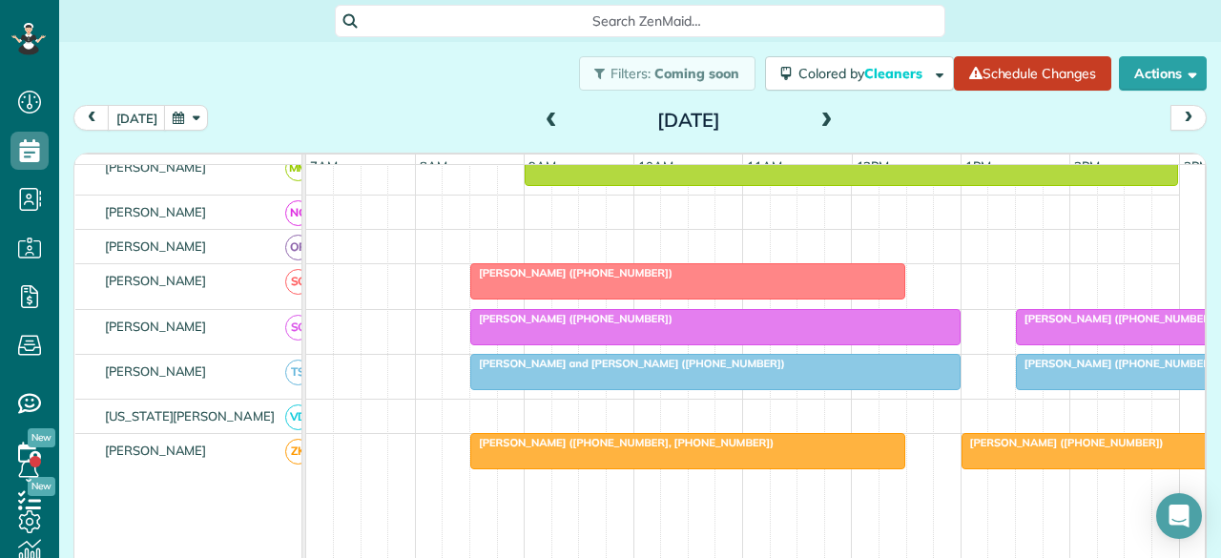
click at [1124, 340] on div at bounding box center [1234, 327] width 434 height 34
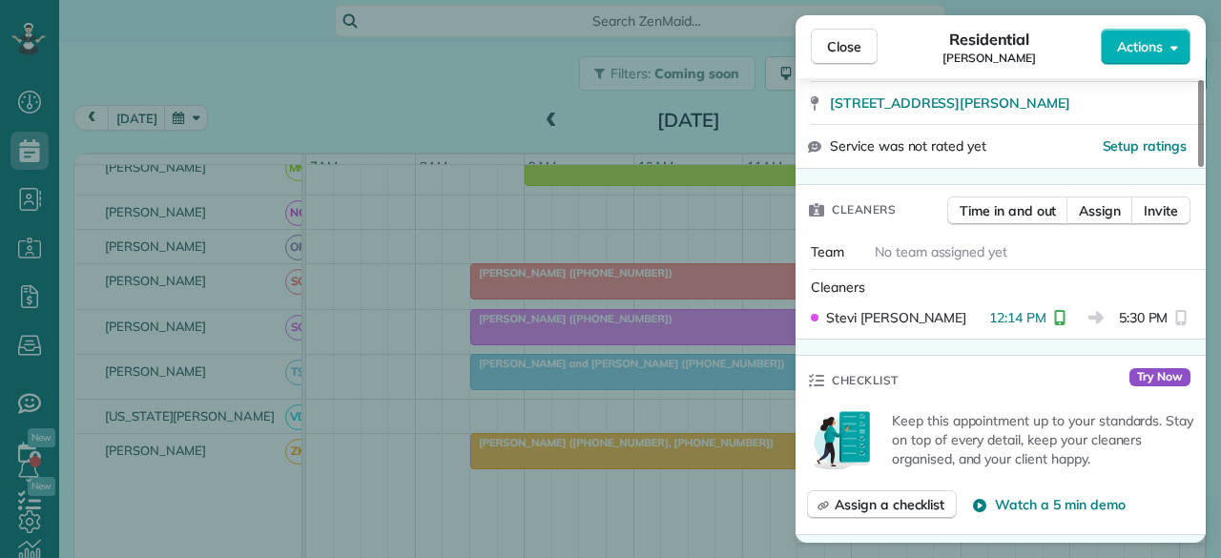
scroll to position [382, 0]
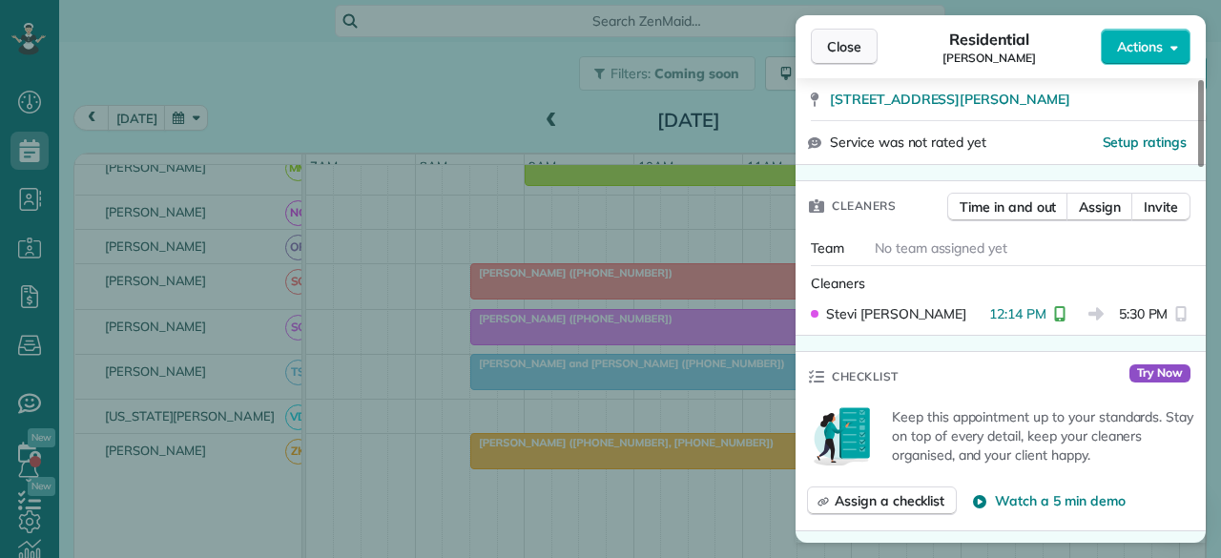
click at [823, 39] on button "Close" at bounding box center [844, 47] width 67 height 36
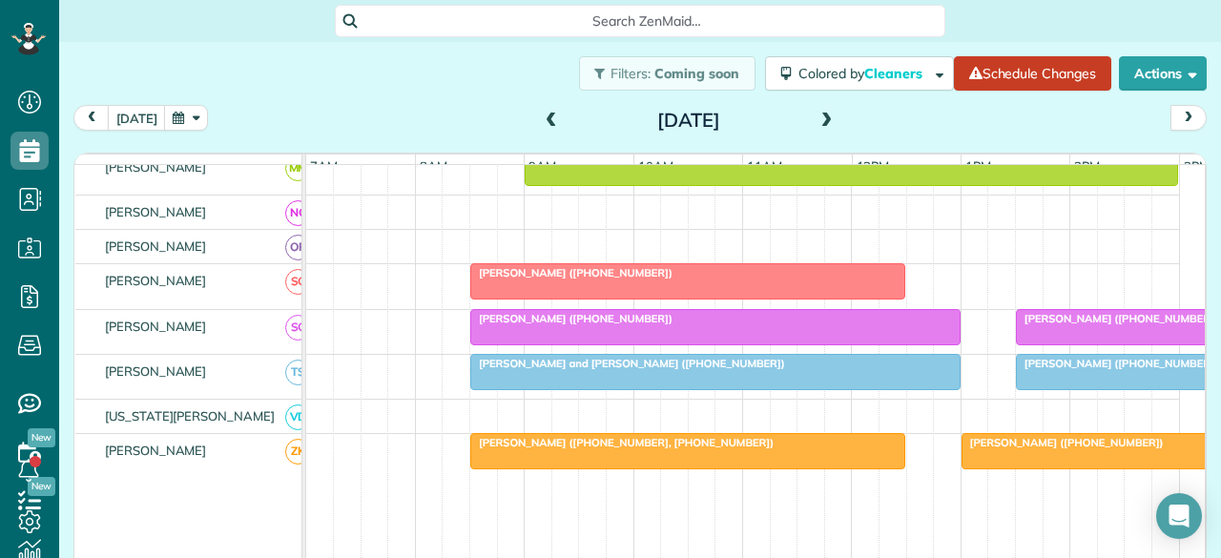
click at [622, 375] on div at bounding box center [715, 372] width 489 height 34
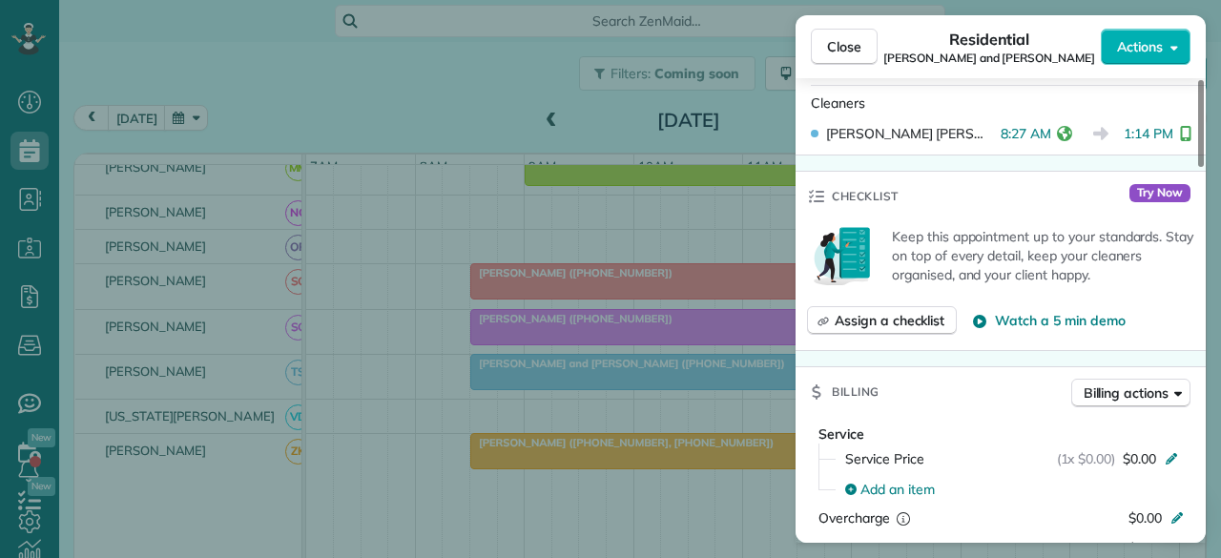
scroll to position [573, 0]
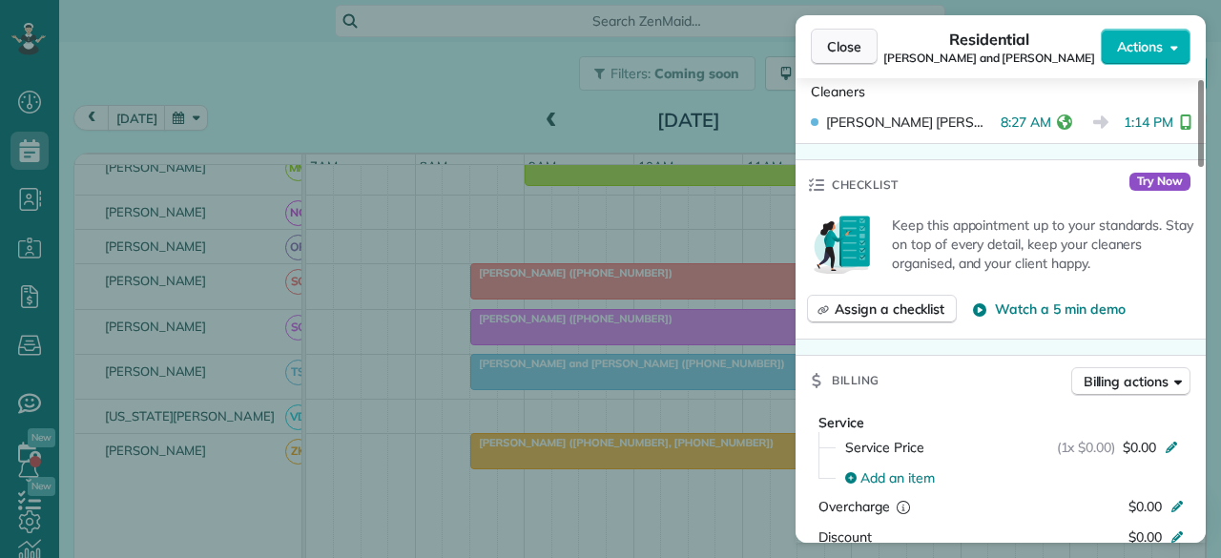
click at [830, 37] on span "Close" at bounding box center [844, 46] width 34 height 19
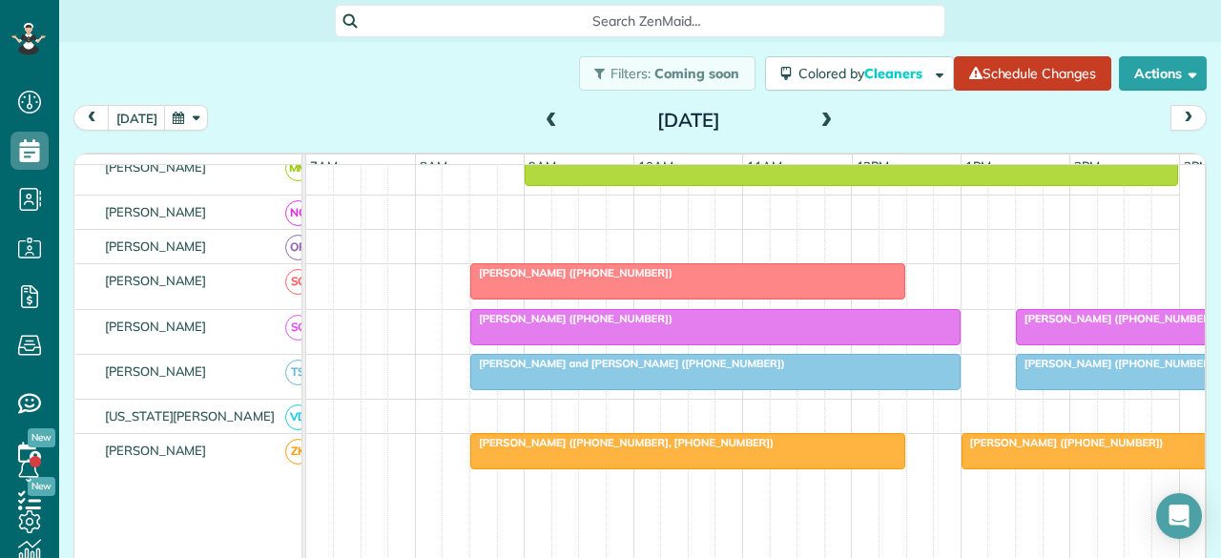
click at [1052, 368] on span "[PERSON_NAME] ([PHONE_NUMBER])" at bounding box center [1117, 363] width 204 height 13
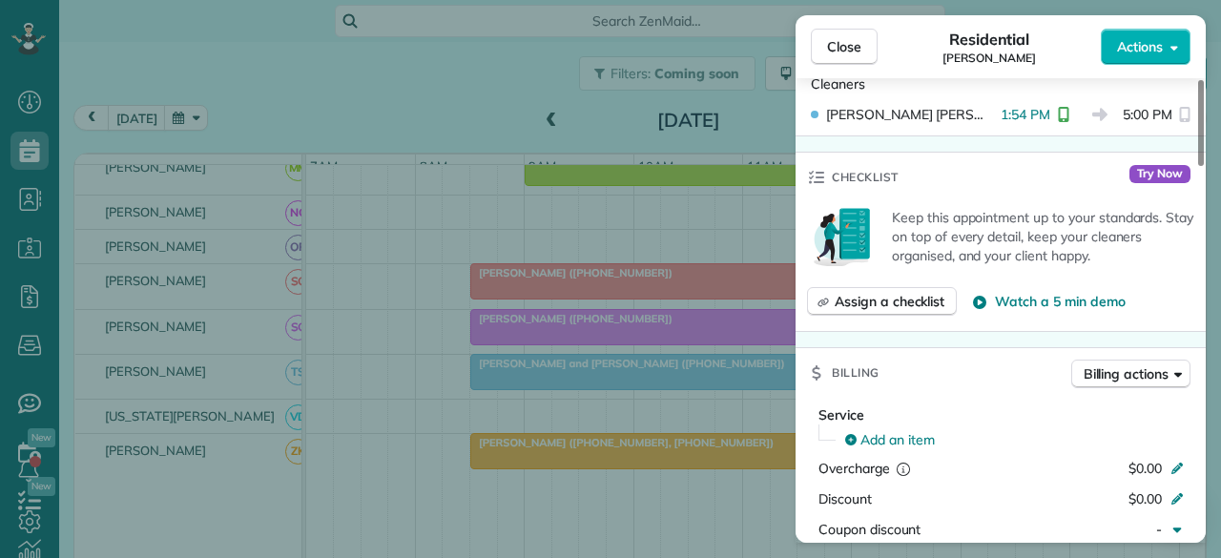
scroll to position [573, 0]
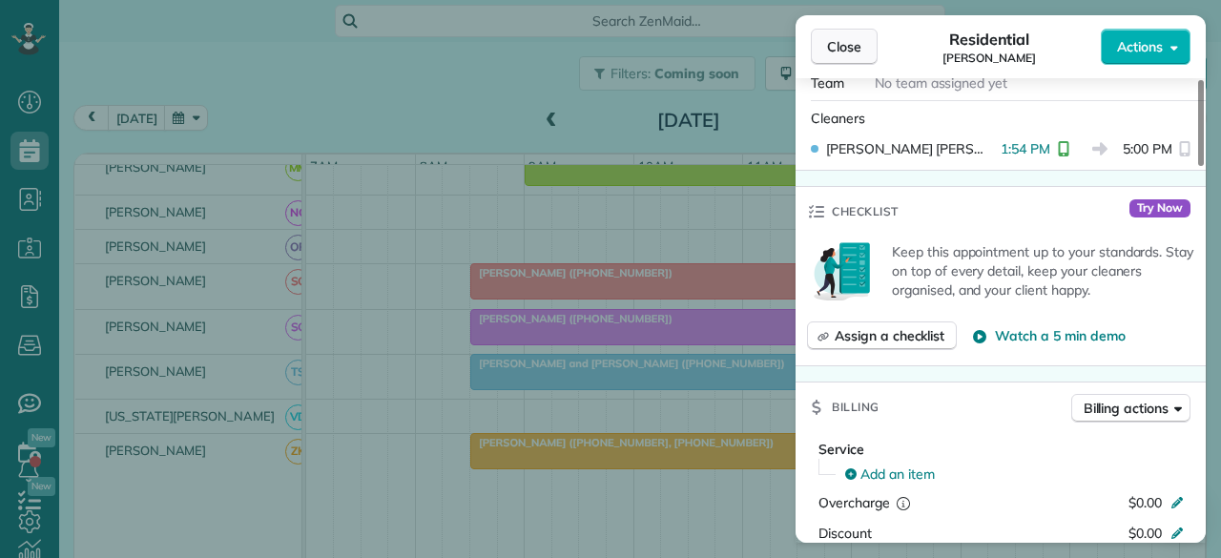
click at [837, 47] on span "Close" at bounding box center [844, 46] width 34 height 19
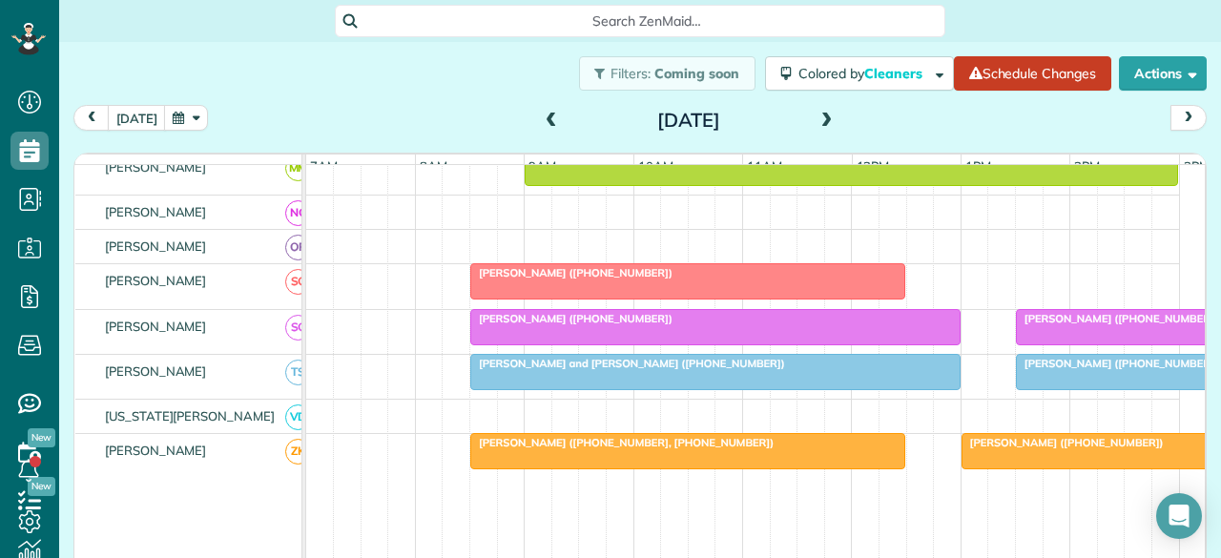
click at [1004, 444] on span "[PERSON_NAME] ([PHONE_NUMBER])" at bounding box center [1063, 442] width 204 height 13
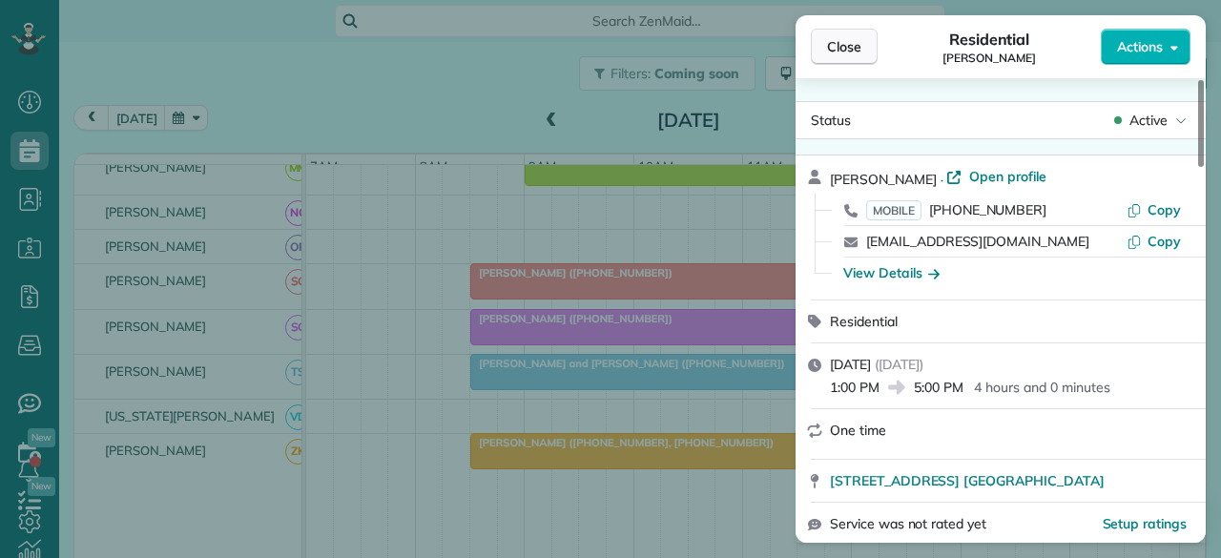
click at [836, 54] on span "Close" at bounding box center [844, 46] width 34 height 19
